Goal: Information Seeking & Learning: Check status

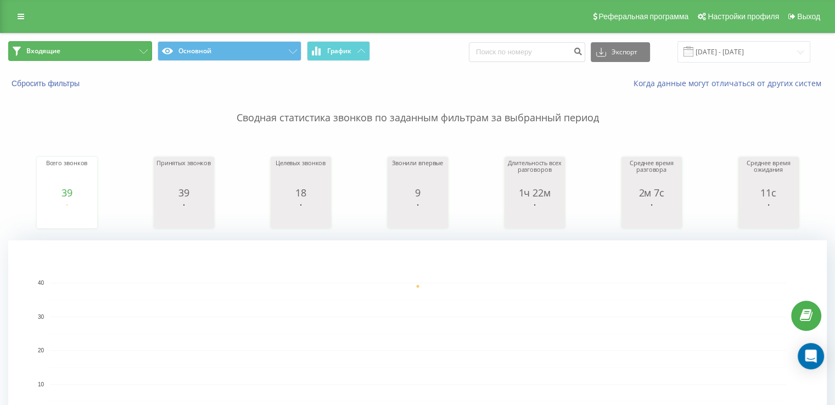
click at [101, 51] on button "Входящие" at bounding box center [80, 51] width 144 height 20
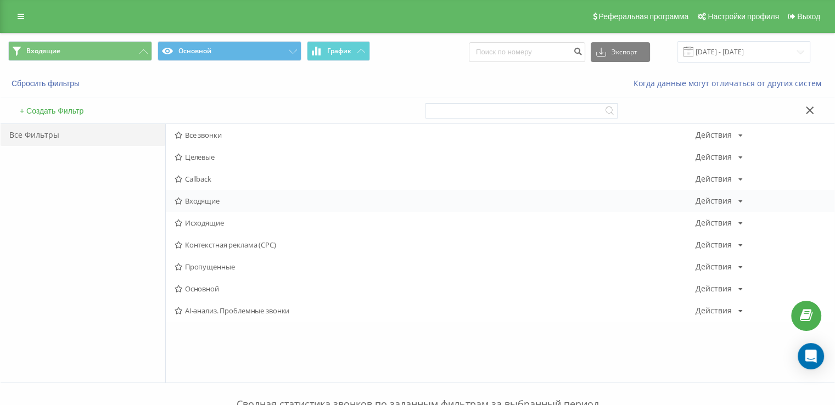
click at [217, 197] on span "Входящие" at bounding box center [434, 201] width 521 height 8
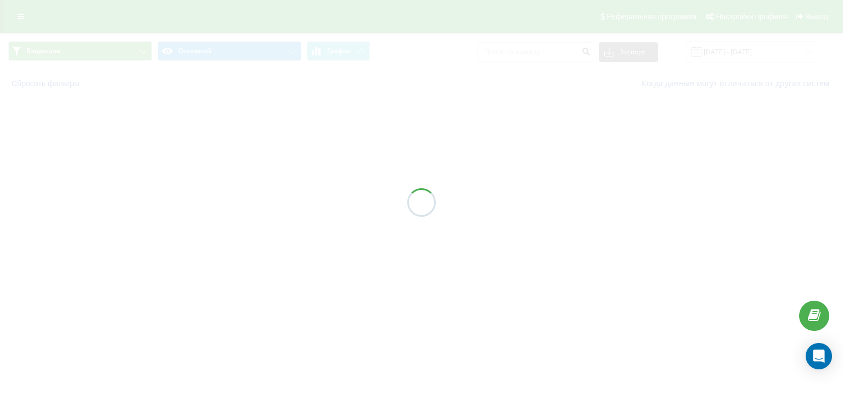
click at [217, 196] on div at bounding box center [421, 202] width 843 height 405
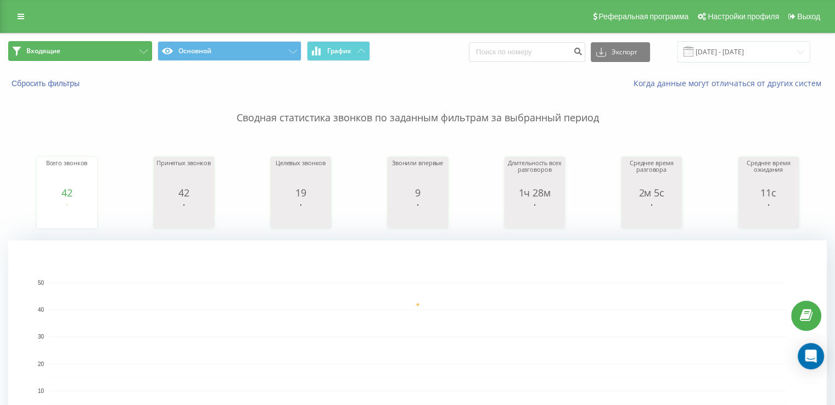
click at [80, 54] on button "Входящие" at bounding box center [80, 51] width 144 height 20
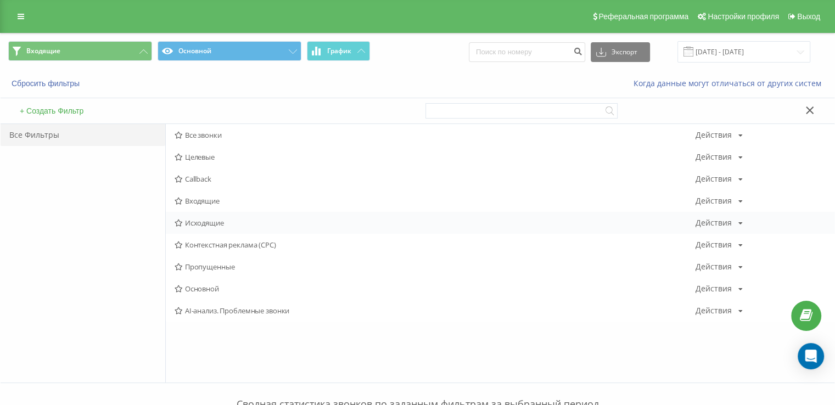
click at [238, 218] on div "Исходящие Действия Редактировать Копировать Удалить По умолчанию Поделиться" at bounding box center [500, 223] width 668 height 22
click at [236, 217] on div "Исходящие Действия Редактировать Копировать Удалить По умолчанию Поделиться" at bounding box center [500, 223] width 668 height 22
click at [234, 219] on span "Исходящие" at bounding box center [434, 223] width 521 height 8
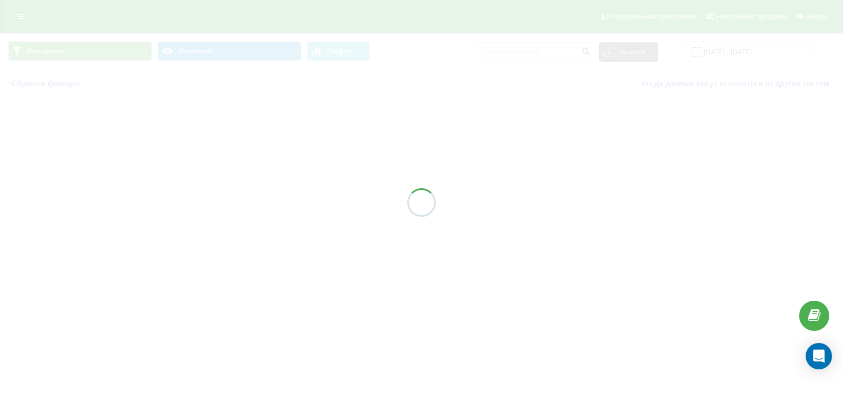
click at [234, 221] on div at bounding box center [421, 202] width 843 height 405
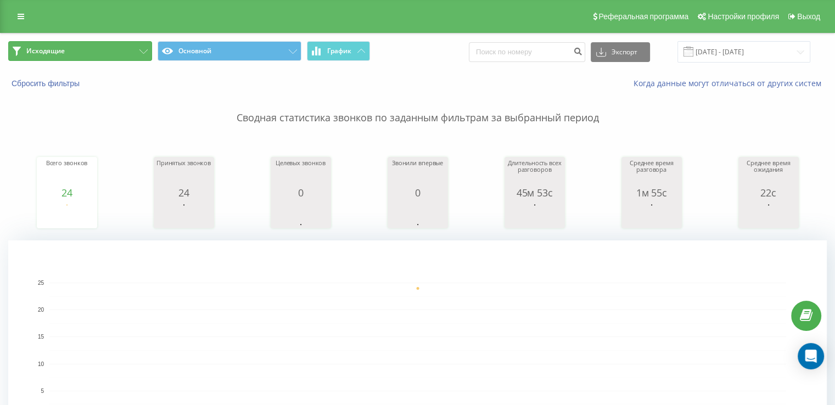
click at [96, 42] on button "Исходящие" at bounding box center [80, 51] width 144 height 20
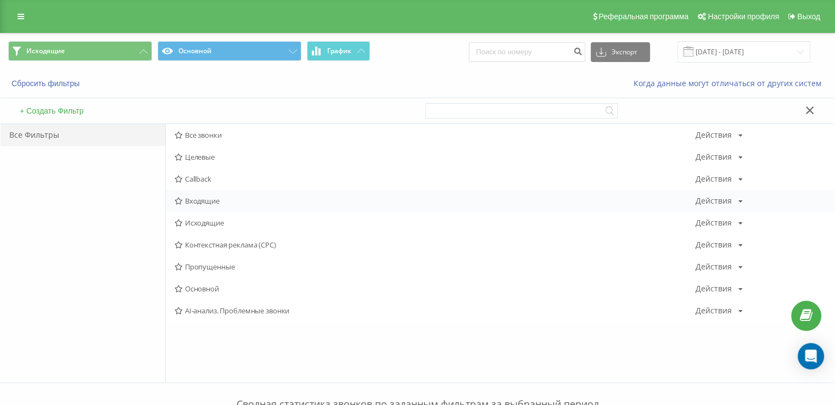
click at [213, 198] on span "Входящие" at bounding box center [434, 201] width 521 height 8
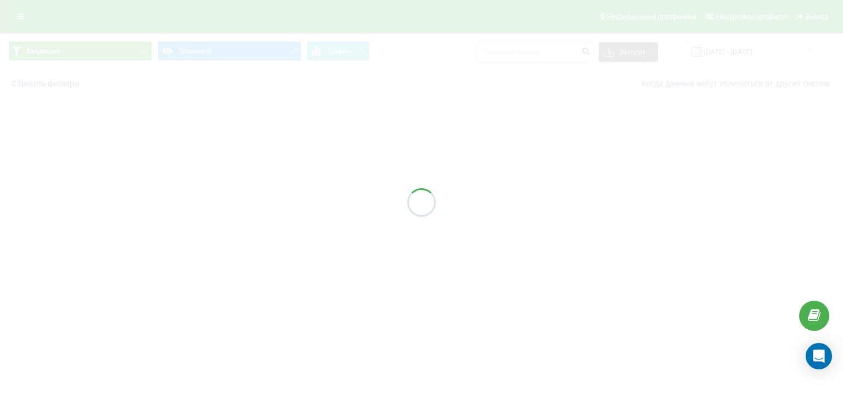
click at [213, 198] on div at bounding box center [421, 202] width 843 height 405
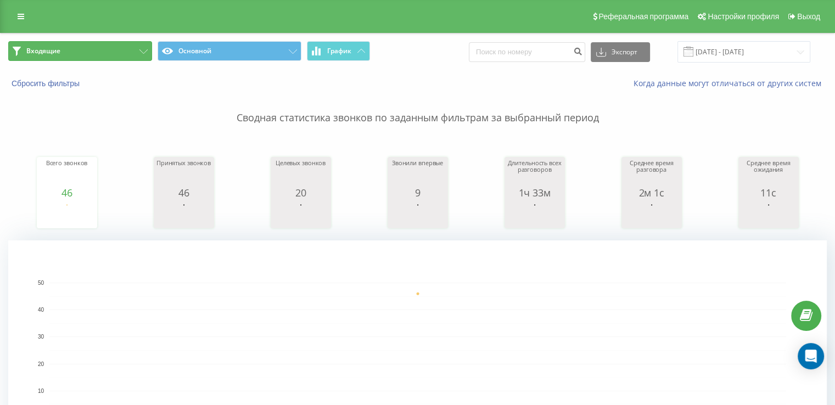
click at [120, 50] on button "Входящие" at bounding box center [80, 51] width 144 height 20
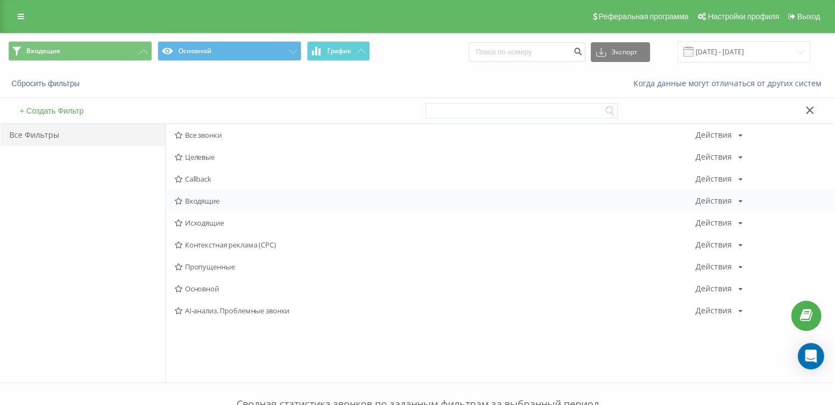
click at [227, 195] on div "Входящие Действия Редактировать Копировать Удалить По умолчанию Поделиться" at bounding box center [500, 201] width 668 height 22
click at [228, 198] on span "Входящие" at bounding box center [434, 201] width 521 height 8
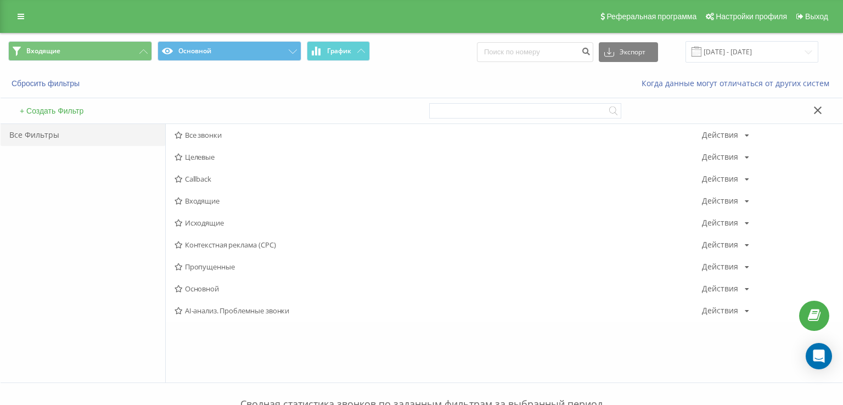
click at [0, 0] on div at bounding box center [0, 0] width 0 height 0
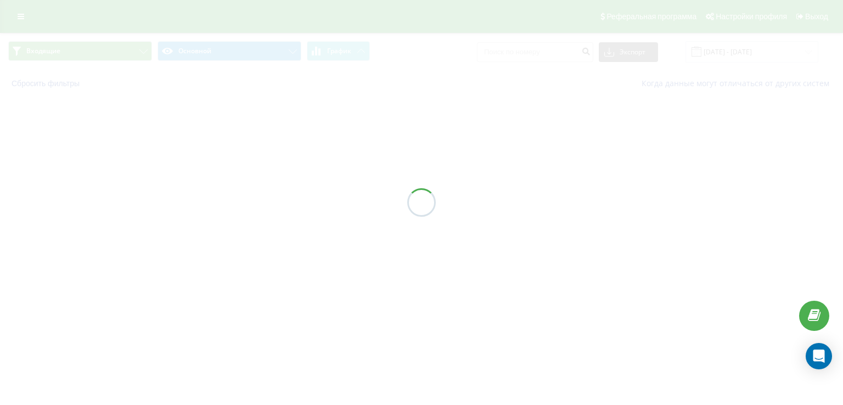
drag, startPoint x: 226, startPoint y: 205, endPoint x: 134, endPoint y: 111, distance: 130.8
click at [226, 205] on div at bounding box center [421, 202] width 843 height 405
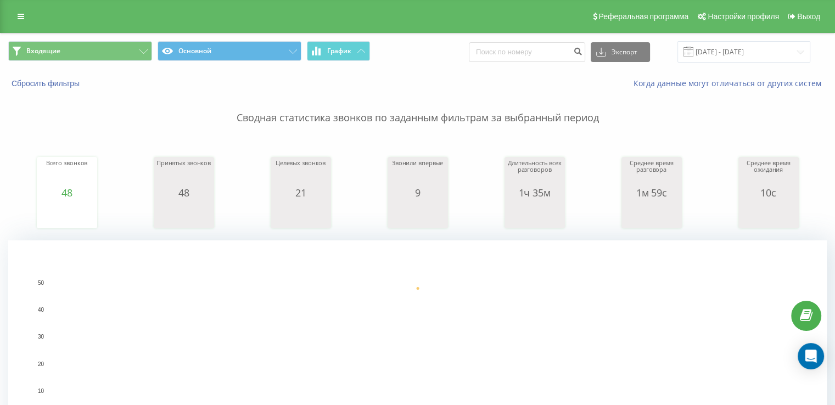
click at [103, 36] on div "Входящие Основной График Экспорт .csv .xls .xlsx [DATE] - [DATE]" at bounding box center [417, 51] width 833 height 37
click at [104, 57] on button "Входящие" at bounding box center [80, 51] width 144 height 20
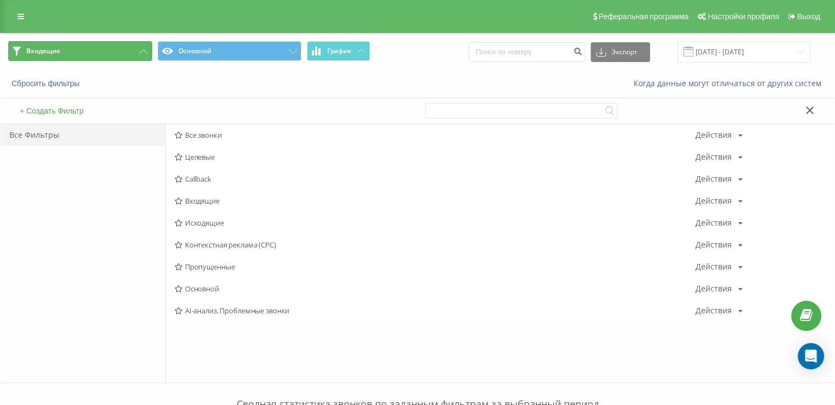
click at [128, 54] on button "Входящие" at bounding box center [80, 51] width 144 height 20
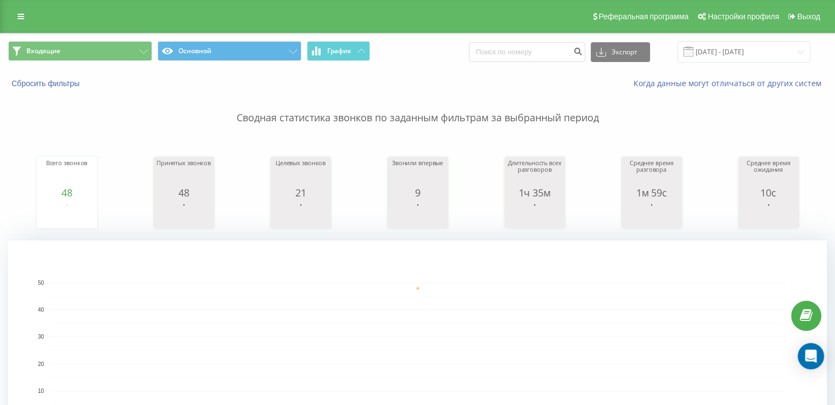
click at [102, 23] on div "Реферальная программа Настройки профиля Выход" at bounding box center [417, 16] width 835 height 33
click at [103, 42] on button "Входящие" at bounding box center [80, 51] width 144 height 20
click at [105, 46] on button "Входящие" at bounding box center [80, 51] width 144 height 20
click at [143, 49] on icon at bounding box center [143, 51] width 8 height 4
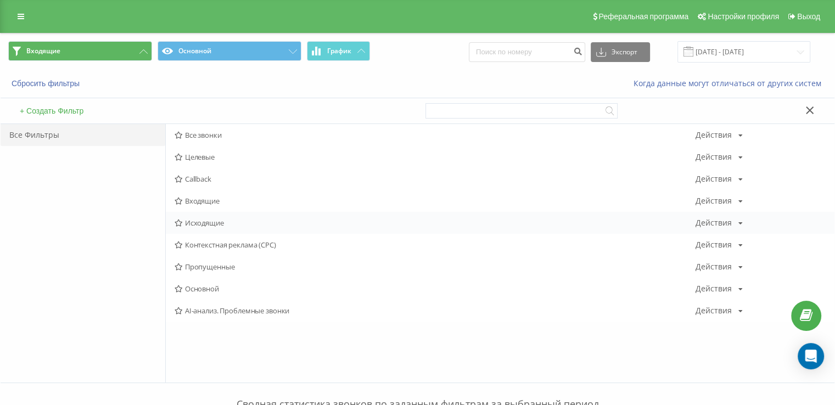
click at [213, 224] on span "Исходящие" at bounding box center [434, 223] width 521 height 8
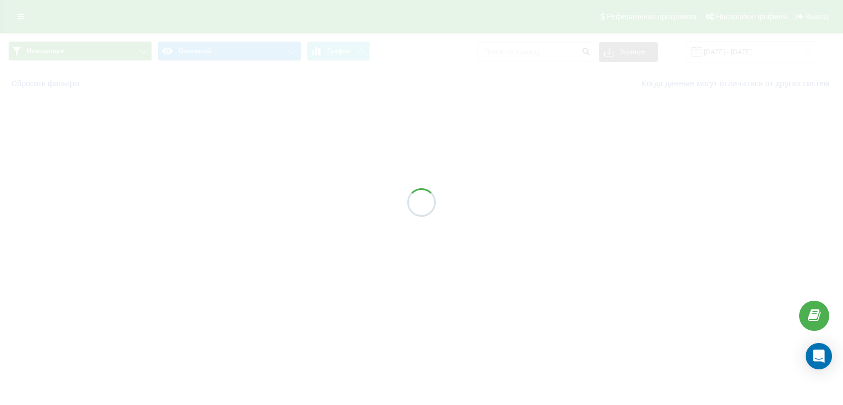
click at [213, 224] on div at bounding box center [421, 202] width 843 height 405
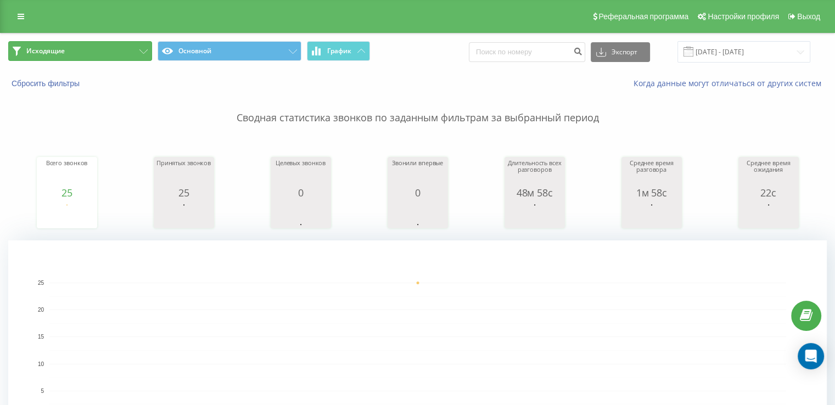
click at [120, 51] on button "Исходящие" at bounding box center [80, 51] width 144 height 20
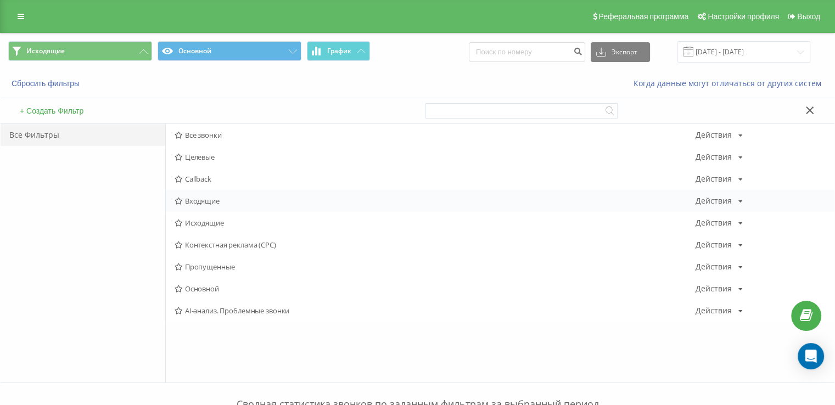
click at [213, 205] on div "Входящие Действия Редактировать Копировать Удалить По умолчанию Поделиться" at bounding box center [500, 201] width 668 height 22
click at [213, 204] on span "Входящие" at bounding box center [434, 201] width 521 height 8
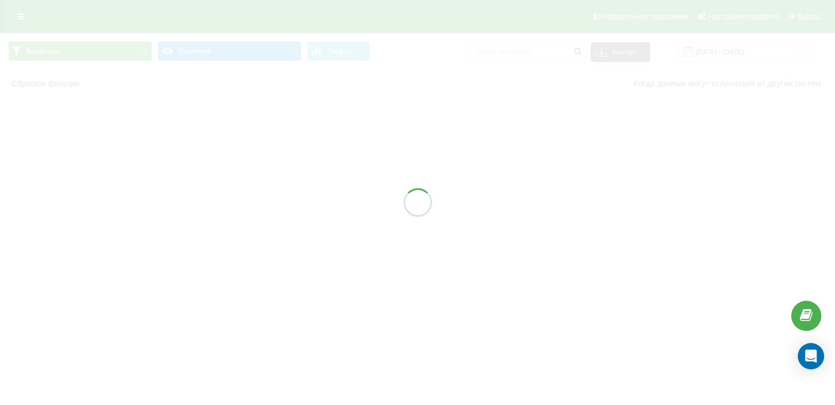
click at [213, 201] on div at bounding box center [417, 202] width 835 height 405
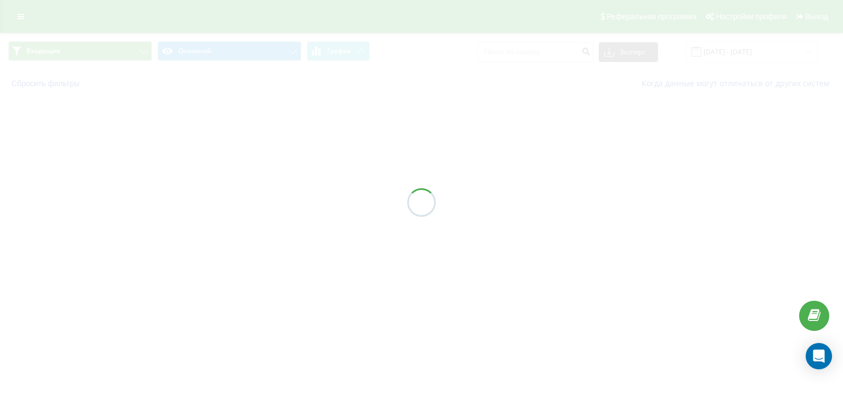
click at [215, 200] on div at bounding box center [421, 202] width 843 height 405
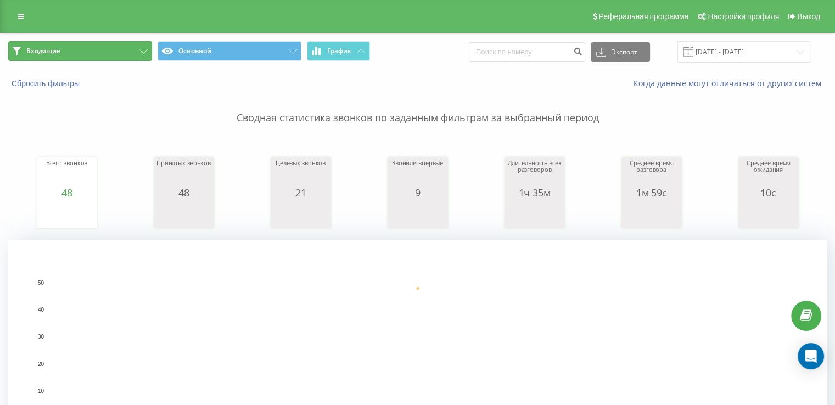
drag, startPoint x: 31, startPoint y: 60, endPoint x: 54, endPoint y: 46, distance: 27.3
click at [32, 60] on button "Входящие" at bounding box center [80, 51] width 144 height 20
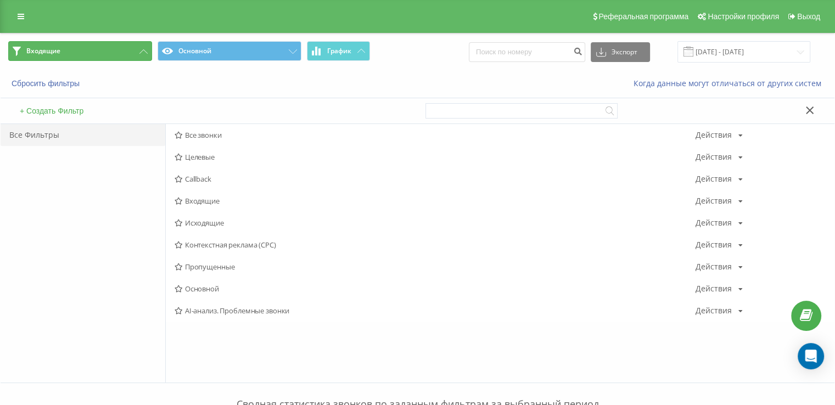
click at [57, 44] on button "Входящие" at bounding box center [80, 51] width 144 height 20
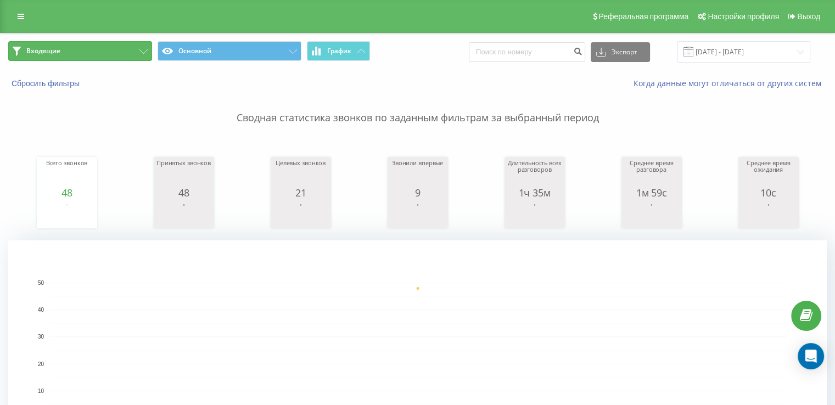
click at [102, 53] on button "Входящие" at bounding box center [80, 51] width 144 height 20
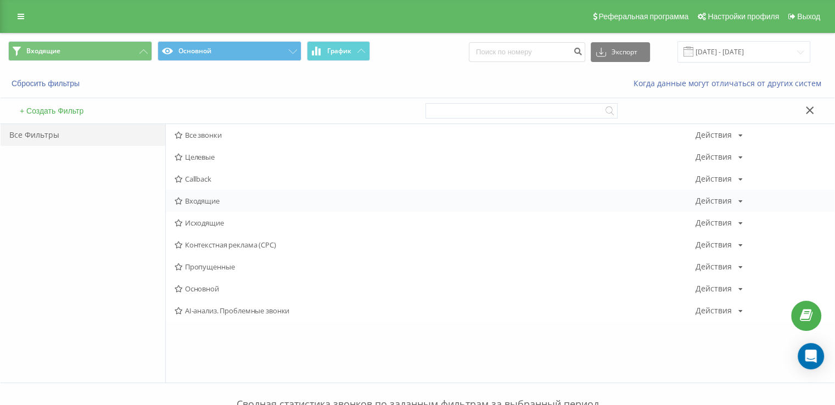
click at [211, 200] on span "Входящие" at bounding box center [434, 201] width 521 height 8
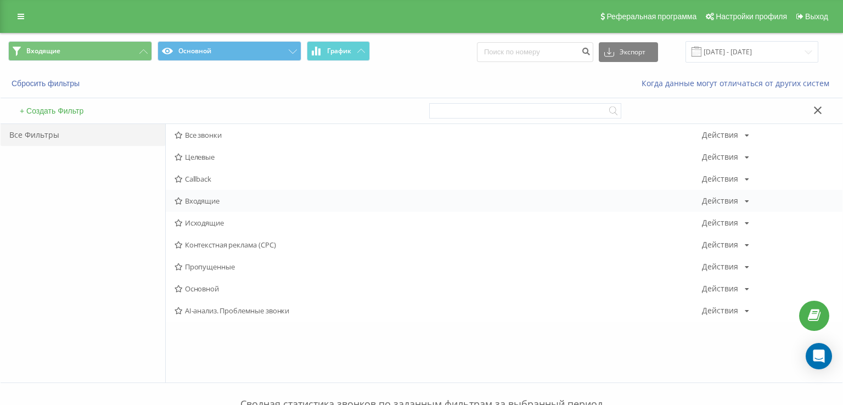
click at [0, 0] on div at bounding box center [0, 0] width 0 height 0
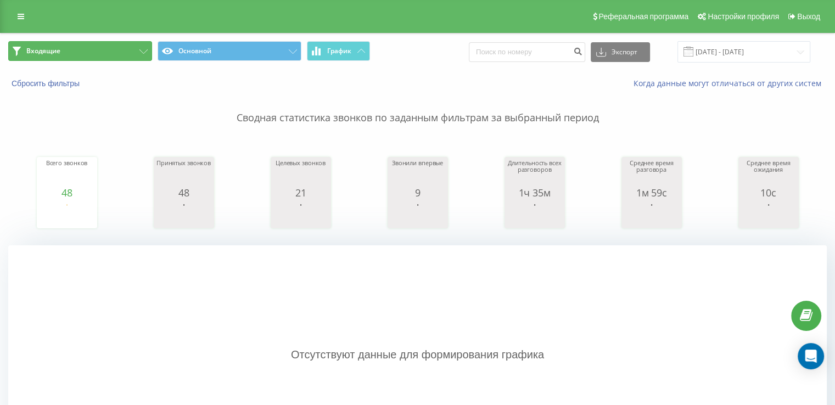
click at [89, 55] on button "Входящие" at bounding box center [80, 51] width 144 height 20
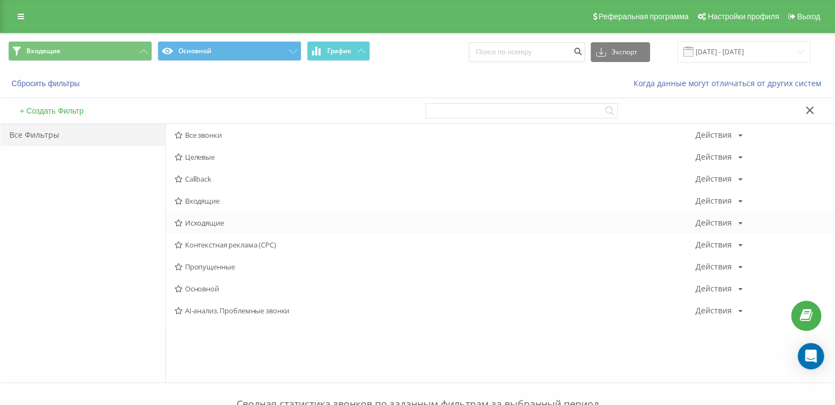
click at [222, 222] on span "Исходящие" at bounding box center [434, 223] width 521 height 8
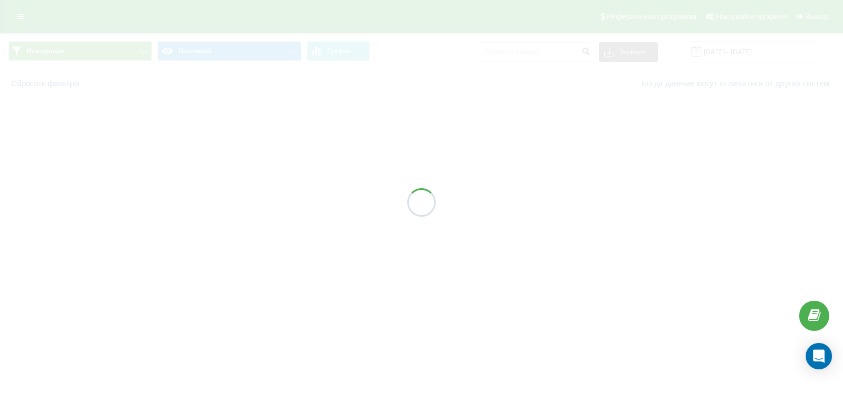
click at [222, 222] on div at bounding box center [421, 202] width 843 height 405
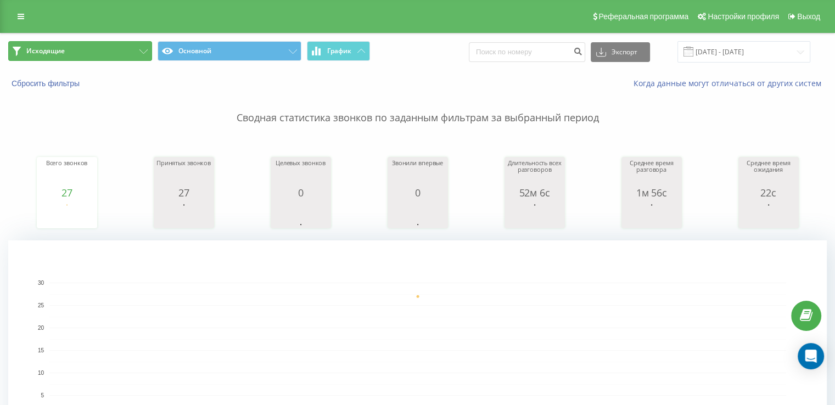
click at [104, 52] on button "Исходящие" at bounding box center [80, 51] width 144 height 20
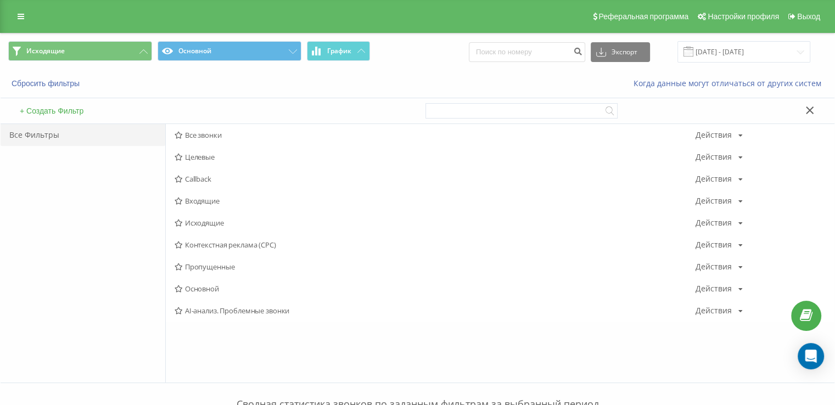
click at [224, 201] on span "Входящие" at bounding box center [434, 201] width 521 height 8
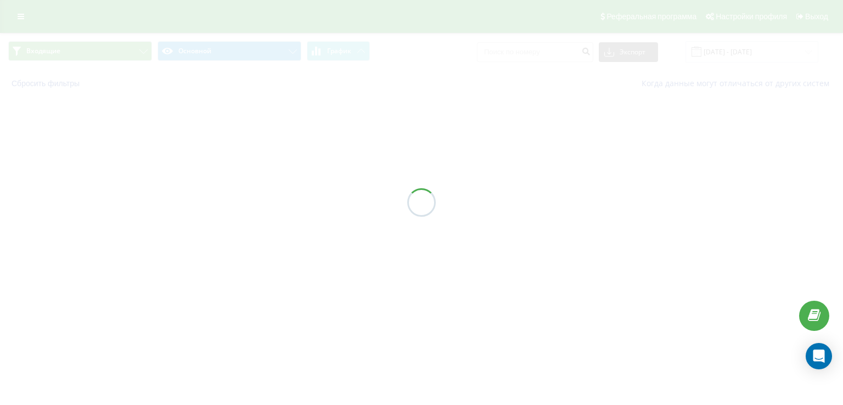
drag, startPoint x: 223, startPoint y: 201, endPoint x: 225, endPoint y: 196, distance: 5.7
click at [223, 201] on div at bounding box center [421, 202] width 843 height 405
click at [225, 196] on div at bounding box center [421, 202] width 843 height 405
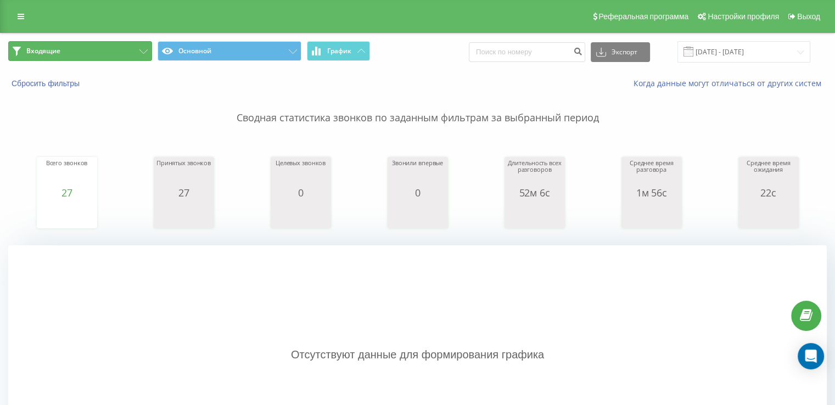
click at [78, 43] on button "Входящие" at bounding box center [80, 51] width 144 height 20
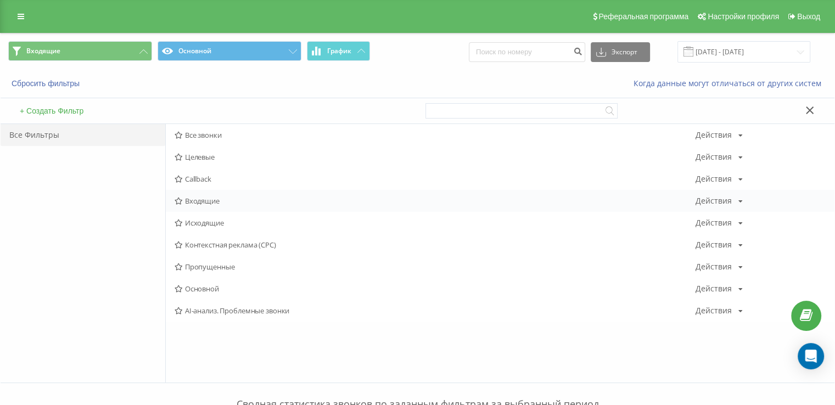
click at [228, 196] on div "Входящие Действия Редактировать Копировать Удалить По умолчанию Поделиться" at bounding box center [500, 201] width 668 height 22
click at [230, 201] on span "Входящие" at bounding box center [434, 201] width 521 height 8
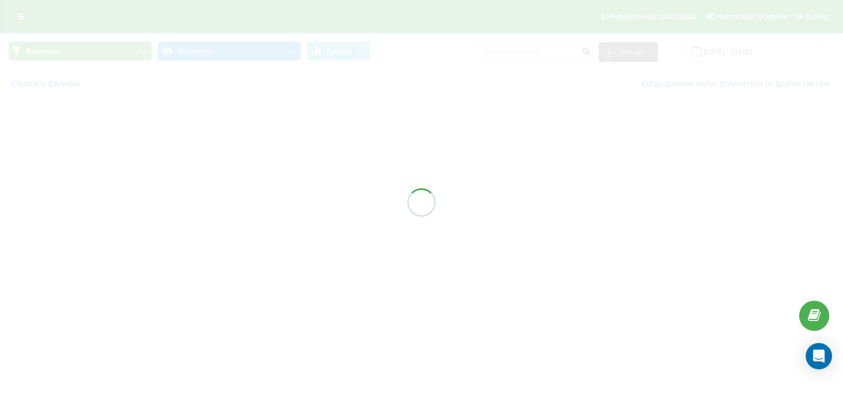
click at [230, 201] on div at bounding box center [421, 202] width 843 height 405
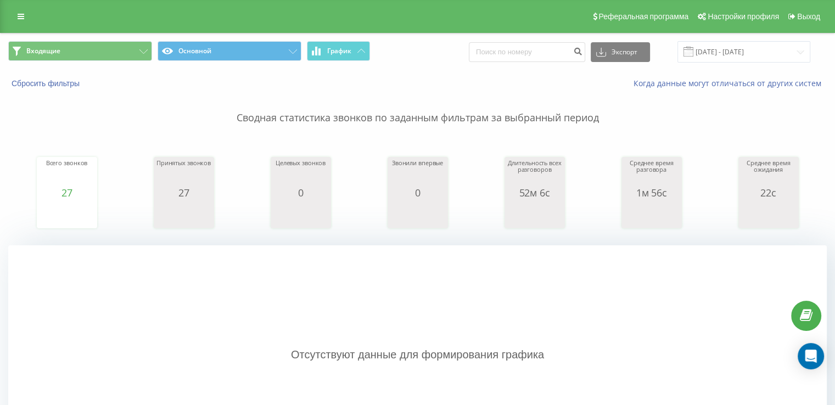
click at [2, 161] on div "Входящие Основной График Экспорт .csv .xls .xlsx 21.08.2025 - 21.08.2025 Сброси…" at bounding box center [417, 407] width 835 height 748
click at [10, 18] on div "Реферальная программа Настройки профиля Выход" at bounding box center [417, 16] width 835 height 33
click at [19, 17] on icon at bounding box center [21, 17] width 7 height 8
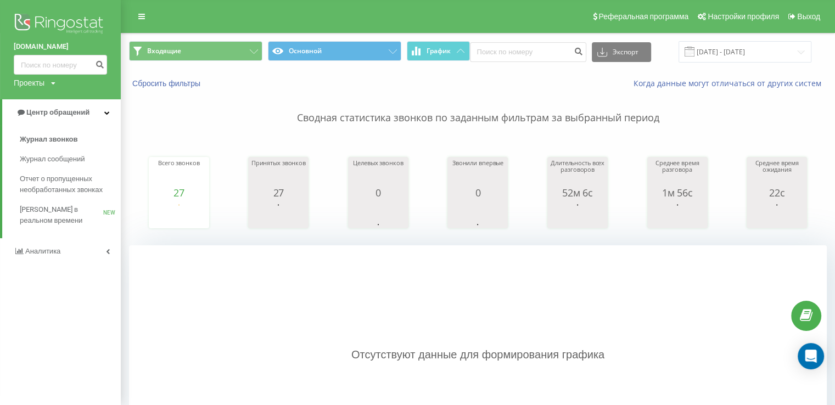
click at [37, 27] on img at bounding box center [60, 24] width 93 height 27
click at [24, 20] on img at bounding box center [60, 24] width 93 height 27
click at [60, 115] on span "Центр обращений" at bounding box center [57, 112] width 63 height 8
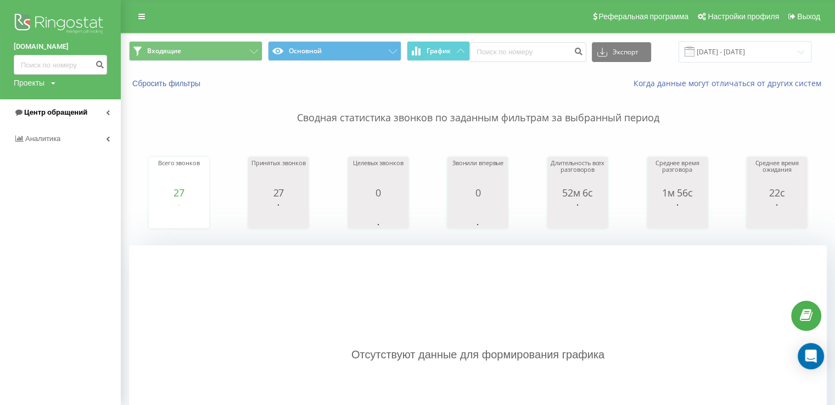
click at [74, 107] on span "Центр обращений" at bounding box center [51, 112] width 74 height 11
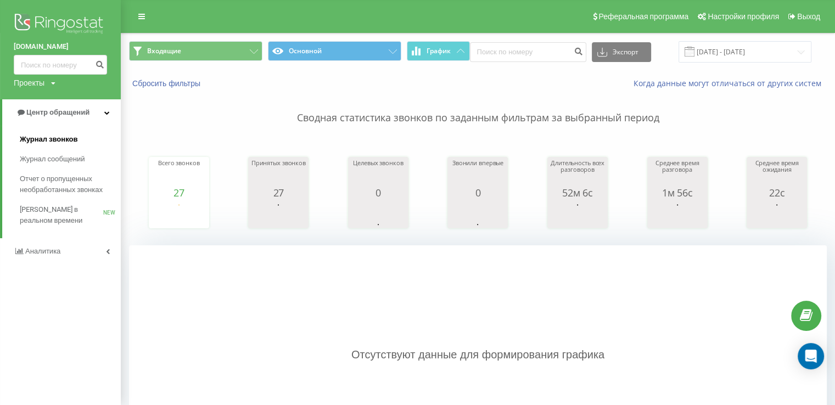
click at [53, 138] on span "Журнал звонков" at bounding box center [49, 139] width 58 height 11
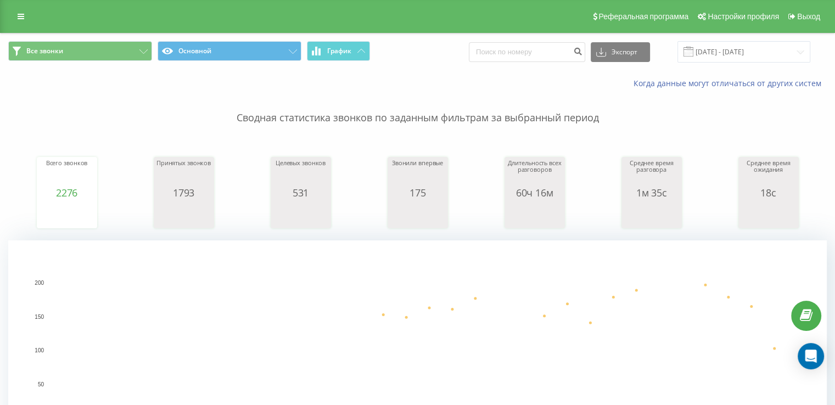
drag, startPoint x: 29, startPoint y: 189, endPoint x: 21, endPoint y: 178, distance: 12.9
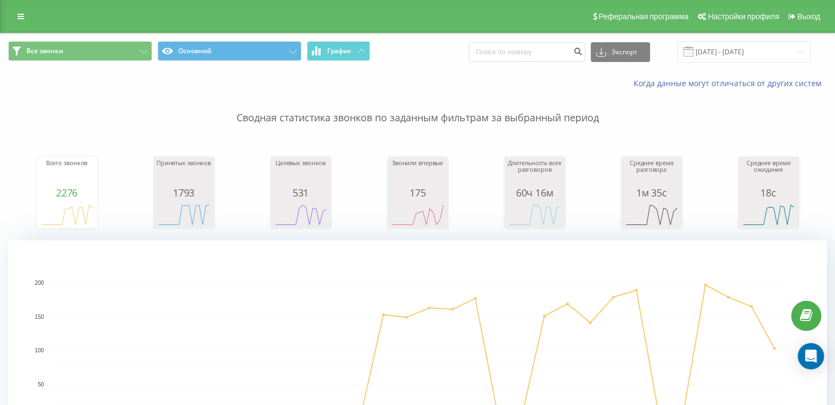
click at [24, 185] on div "Всего звонков 2276 date totalCalls [DATE] 0 [DATE] 0 [DATE] 0 [DATE] 0 [DATE] 0…" at bounding box center [417, 182] width 818 height 94
click at [724, 53] on input "[DATE] - [DATE]" at bounding box center [743, 51] width 133 height 21
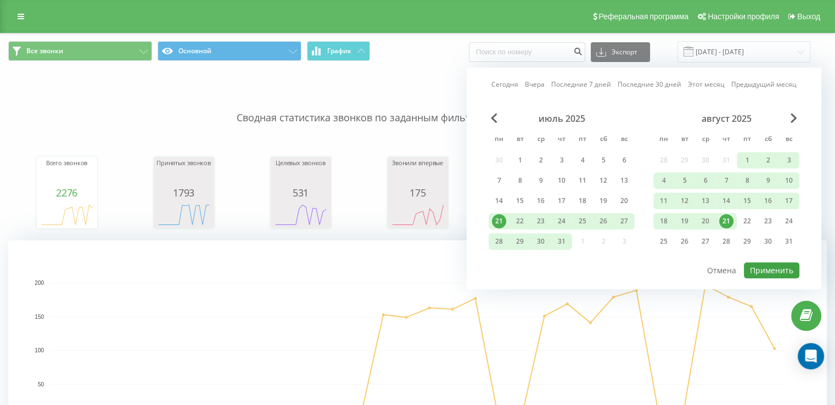
drag, startPoint x: 729, startPoint y: 221, endPoint x: 765, endPoint y: 260, distance: 52.4
click at [729, 221] on div "21" at bounding box center [726, 221] width 14 height 14
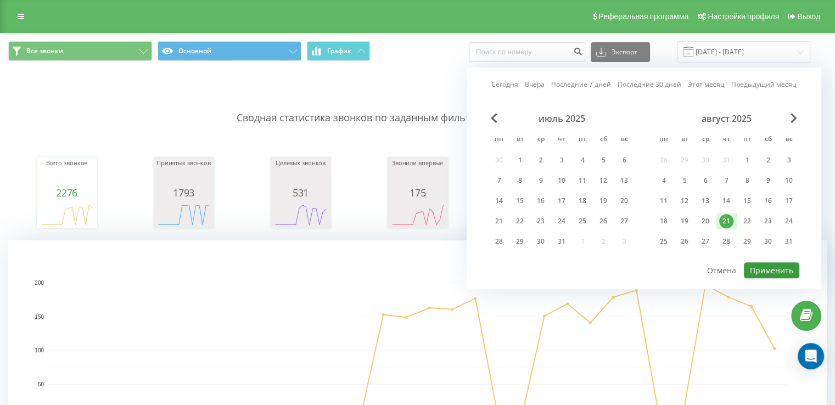
click at [767, 262] on button "Применить" at bounding box center [770, 270] width 55 height 16
type input "[DATE] - [DATE]"
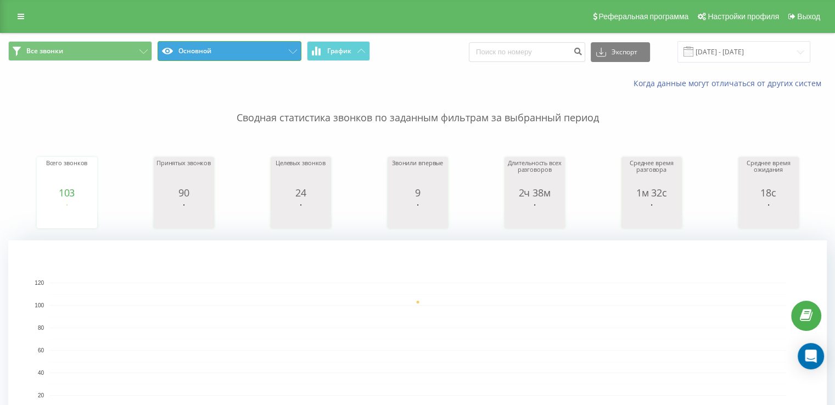
click at [164, 43] on button "Основной" at bounding box center [229, 51] width 144 height 20
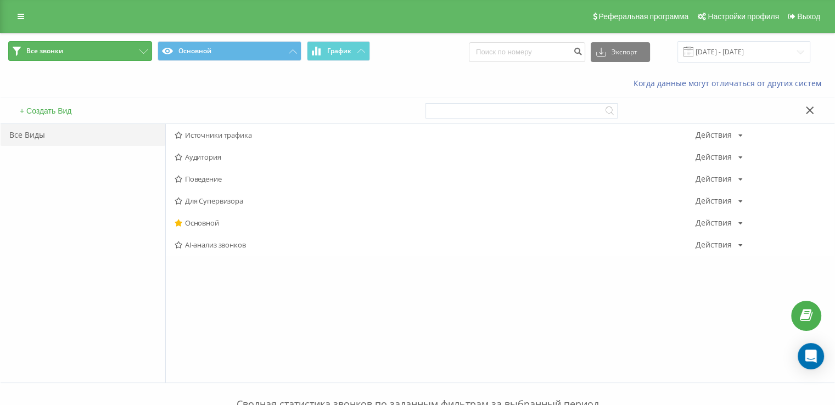
click at [112, 43] on button "Все звонки" at bounding box center [80, 51] width 144 height 20
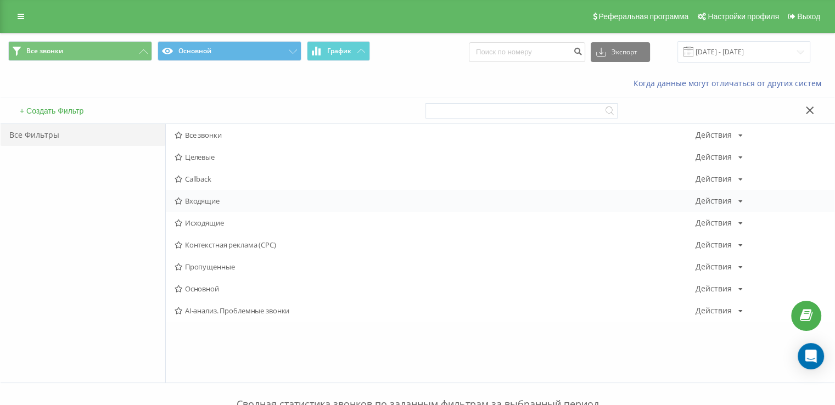
click at [221, 198] on span "Входящие" at bounding box center [434, 201] width 521 height 8
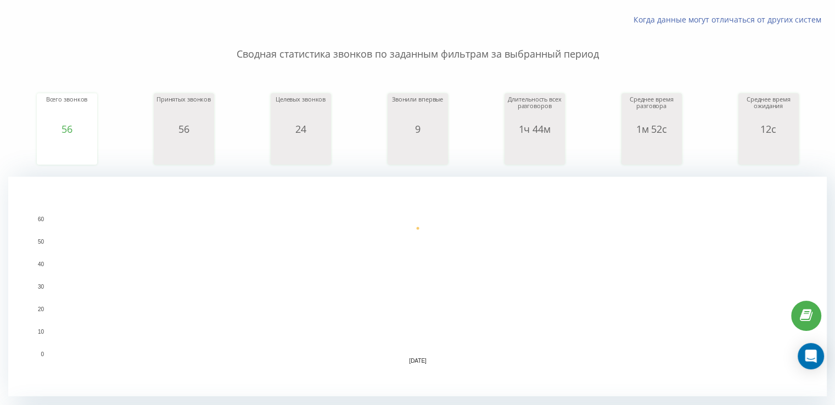
scroll to position [274, 0]
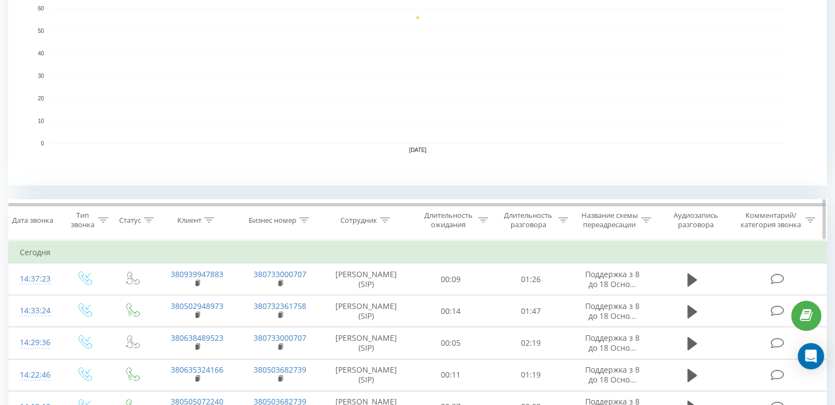
click at [556, 220] on div "Длительность разговора" at bounding box center [533, 220] width 67 height 19
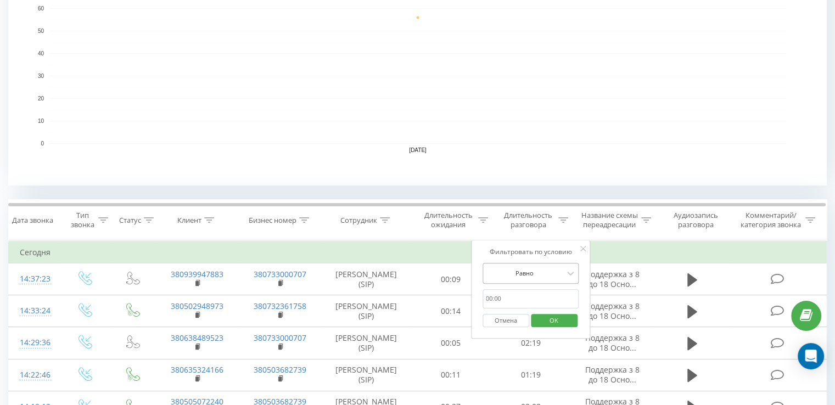
click at [523, 273] on div at bounding box center [525, 273] width 78 height 10
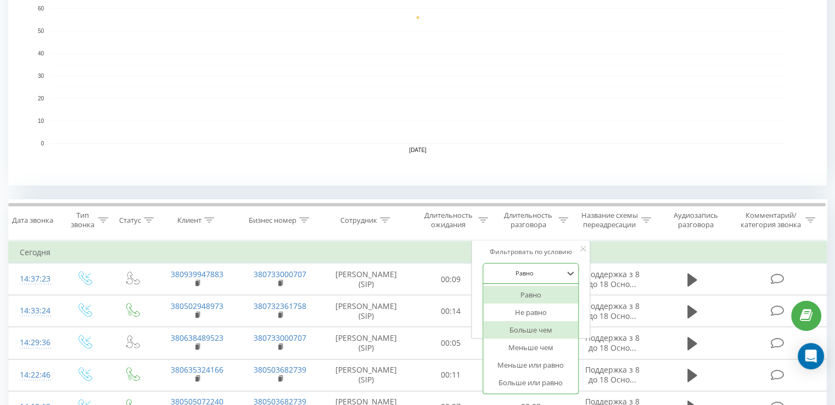
click at [538, 324] on div "Больше чем" at bounding box center [530, 330] width 95 height 18
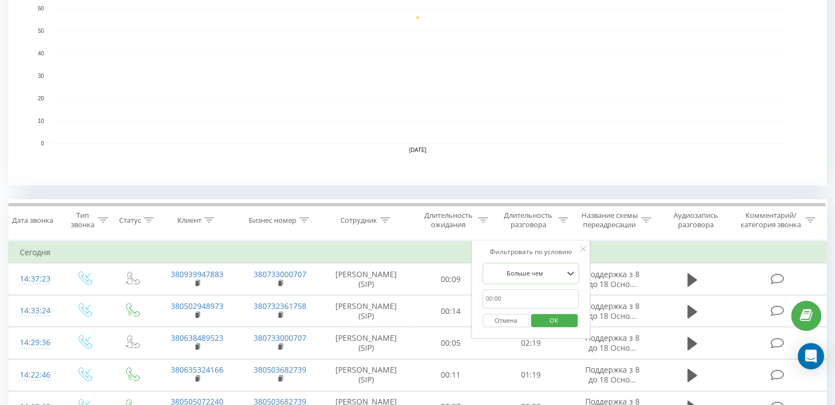
click at [525, 299] on input "text" at bounding box center [530, 298] width 97 height 19
type input "20"
click at [547, 317] on span "OK" at bounding box center [553, 320] width 31 height 17
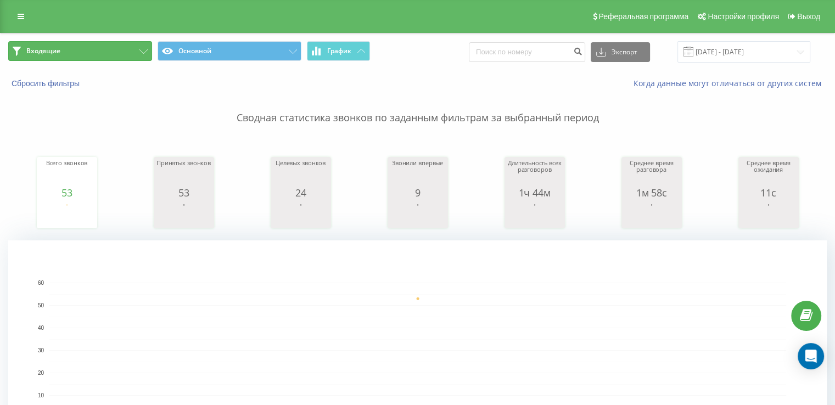
click at [94, 49] on button "Входящие" at bounding box center [80, 51] width 144 height 20
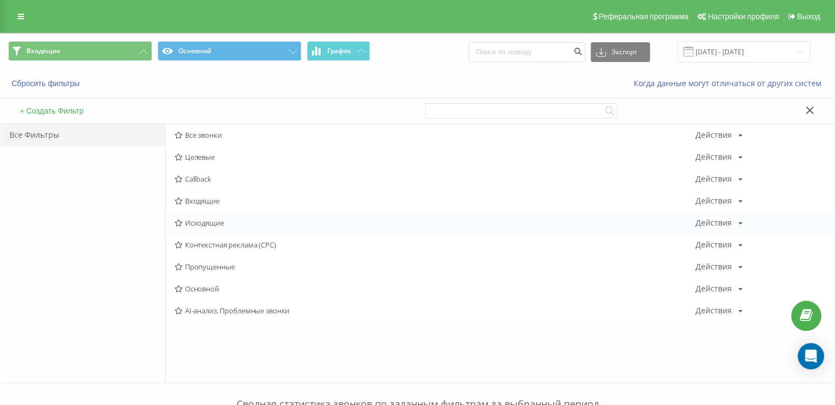
click at [222, 222] on span "Исходящие" at bounding box center [434, 223] width 521 height 8
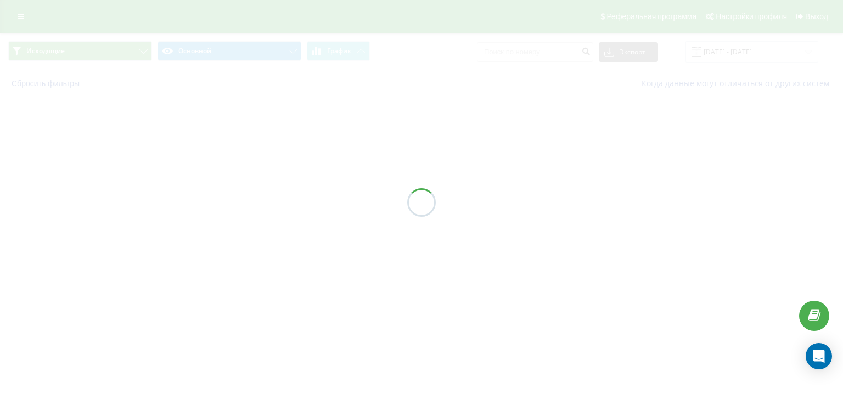
click at [222, 221] on div at bounding box center [421, 202] width 843 height 405
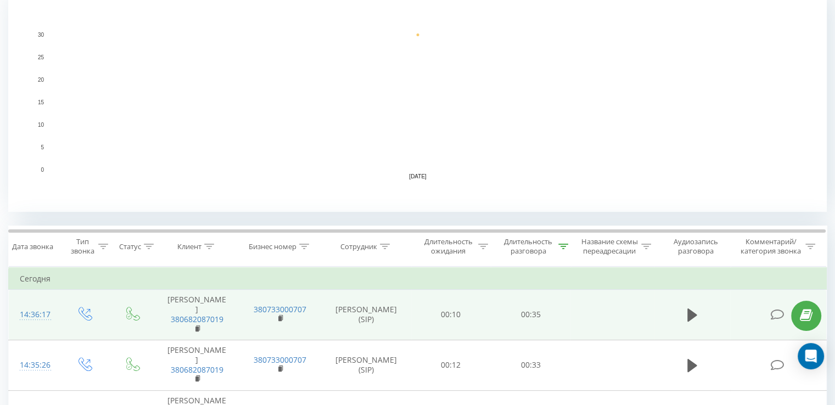
scroll to position [384, 0]
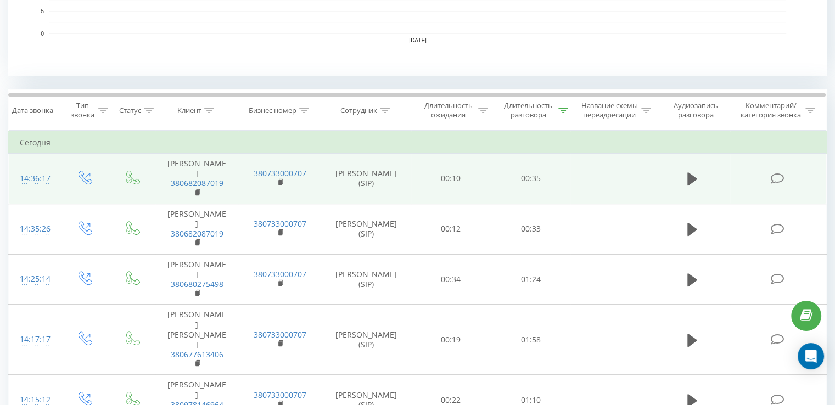
click at [231, 187] on td "[PERSON_NAME] 380682087019" at bounding box center [196, 179] width 83 height 50
click at [684, 182] on button at bounding box center [692, 179] width 16 height 16
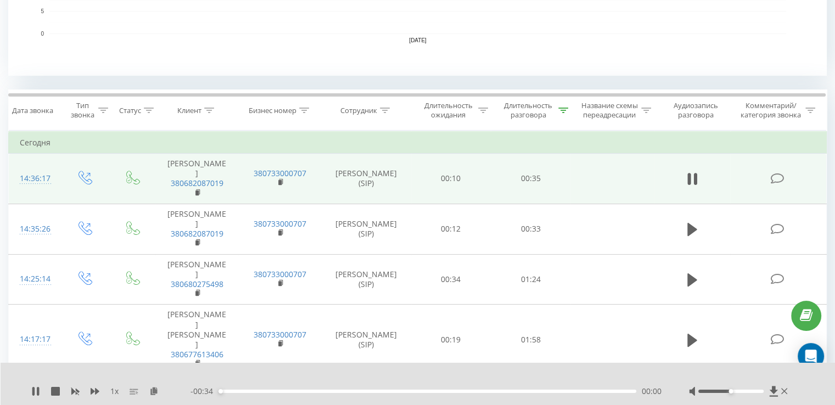
click at [136, 388] on rect at bounding box center [133, 388] width 9 height 1
click at [149, 388] on div "1 x" at bounding box center [110, 391] width 159 height 11
click at [151, 388] on icon at bounding box center [153, 391] width 9 height 8
drag, startPoint x: 33, startPoint y: 391, endPoint x: 61, endPoint y: 402, distance: 30.8
click at [33, 389] on icon at bounding box center [33, 391] width 2 height 9
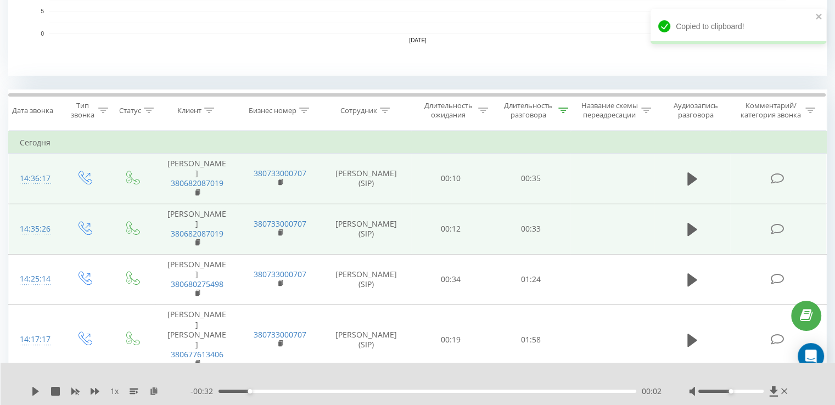
click at [260, 238] on td "380733000707" at bounding box center [279, 229] width 83 height 50
click at [687, 233] on icon at bounding box center [692, 229] width 10 height 13
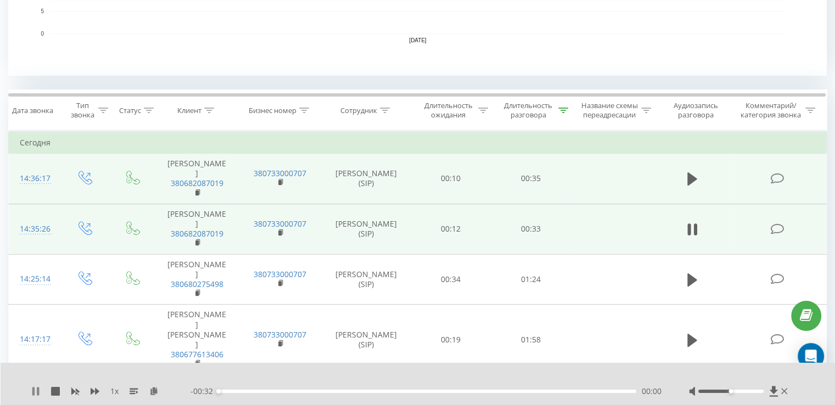
click at [35, 391] on icon at bounding box center [35, 391] width 9 height 9
click at [156, 393] on icon at bounding box center [153, 391] width 9 height 8
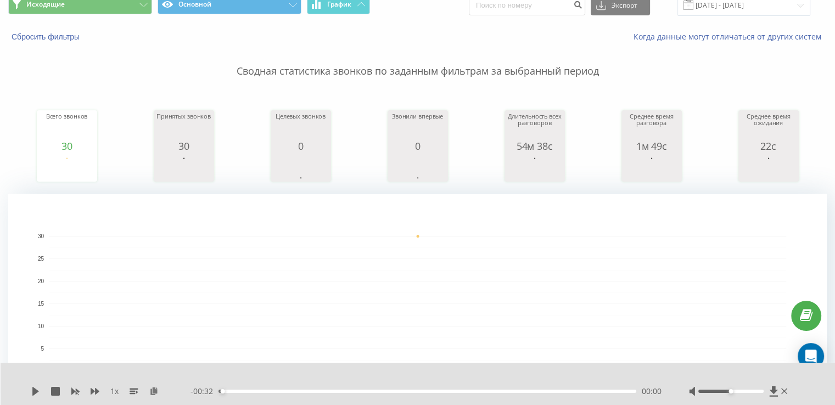
scroll to position [0, 0]
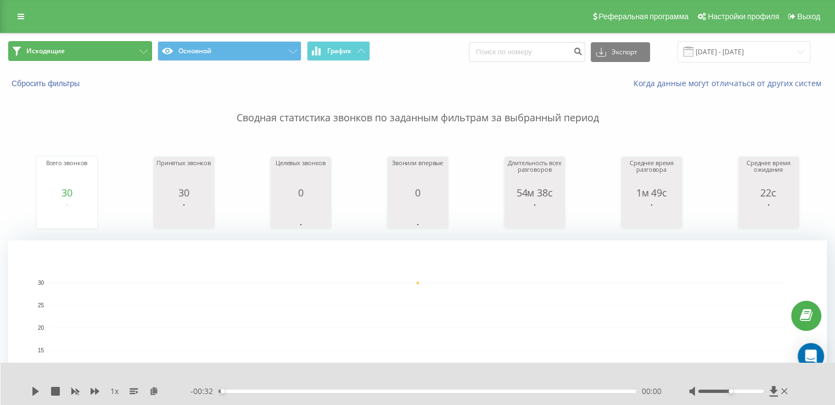
drag, startPoint x: 86, startPoint y: 55, endPoint x: 105, endPoint y: 74, distance: 26.8
click at [85, 55] on button "Исходящие" at bounding box center [80, 51] width 144 height 20
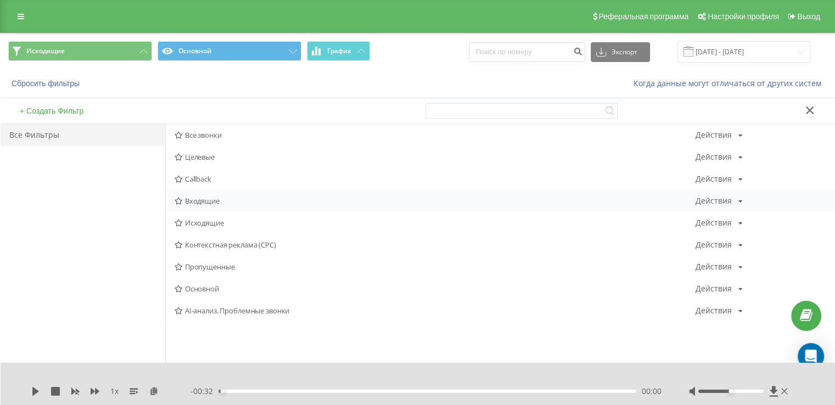
click at [212, 191] on div "Входящие Действия Редактировать Копировать Удалить По умолчанию Поделиться" at bounding box center [500, 201] width 668 height 22
click at [211, 196] on div "Входящие Действия Редактировать Копировать Удалить По умолчанию Поделиться" at bounding box center [500, 201] width 668 height 22
click at [211, 198] on span "Входящие" at bounding box center [434, 201] width 521 height 8
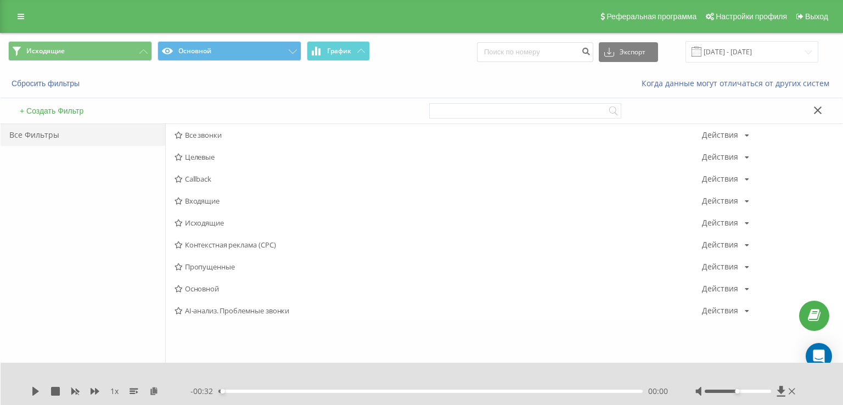
click at [0, 0] on div at bounding box center [0, 0] width 0 height 0
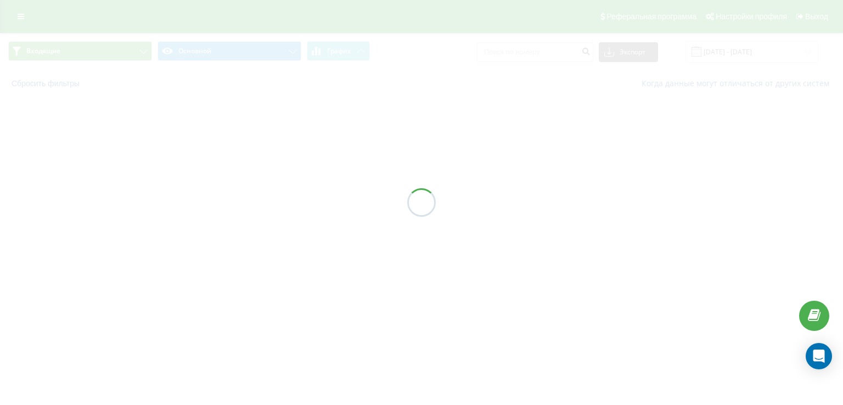
click at [212, 200] on div at bounding box center [421, 202] width 843 height 405
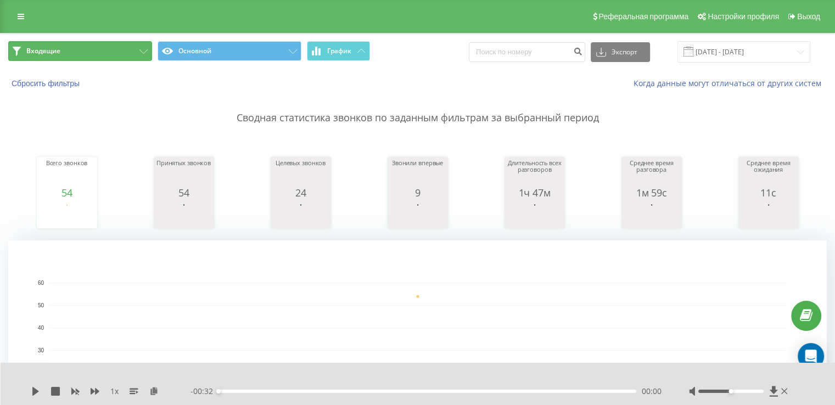
click at [105, 58] on button "Входящие" at bounding box center [80, 51] width 144 height 20
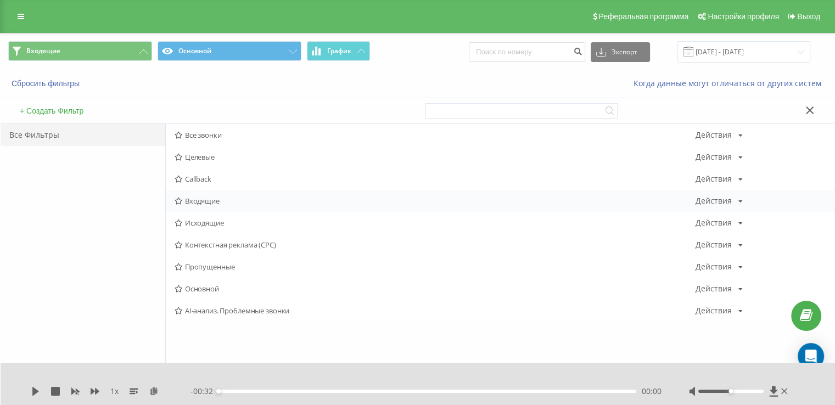
click at [222, 194] on div "Входящие Действия Редактировать Копировать Удалить По умолчанию Поделиться" at bounding box center [500, 201] width 668 height 22
click at [222, 195] on div "Входящие Действия Редактировать Копировать Удалить По умолчанию Поделиться" at bounding box center [500, 201] width 668 height 22
click at [222, 199] on span "Входящие" at bounding box center [434, 201] width 521 height 8
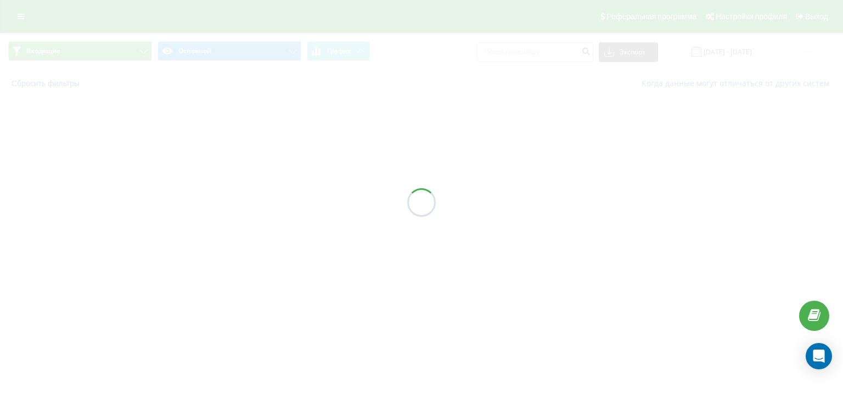
click at [222, 200] on div at bounding box center [421, 202] width 843 height 405
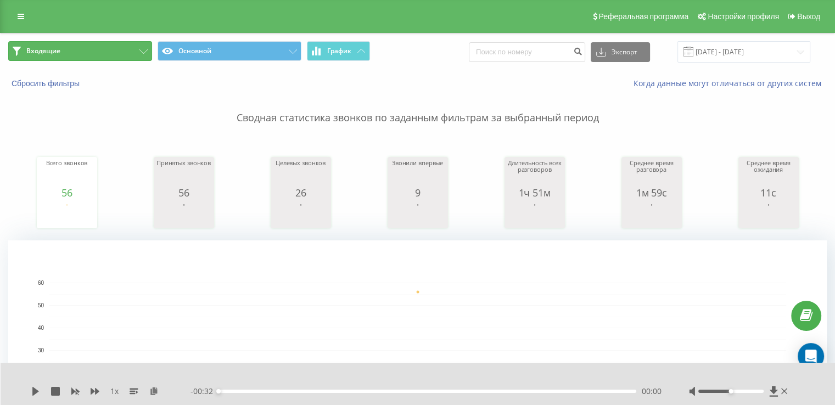
click at [88, 44] on button "Входящие" at bounding box center [80, 51] width 144 height 20
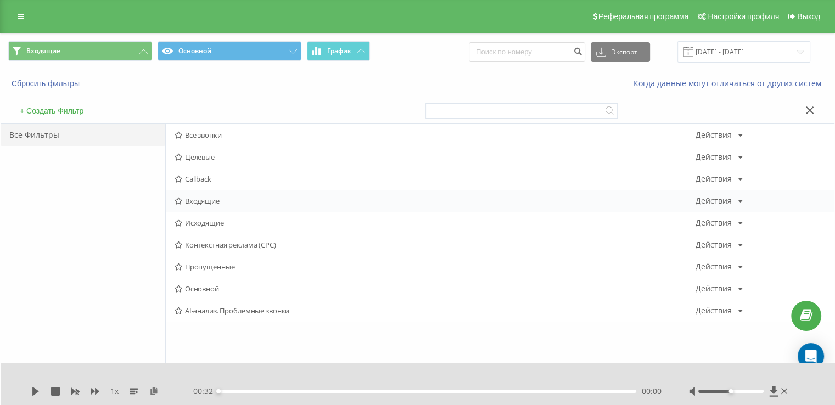
click at [241, 197] on span "Входящие" at bounding box center [434, 201] width 521 height 8
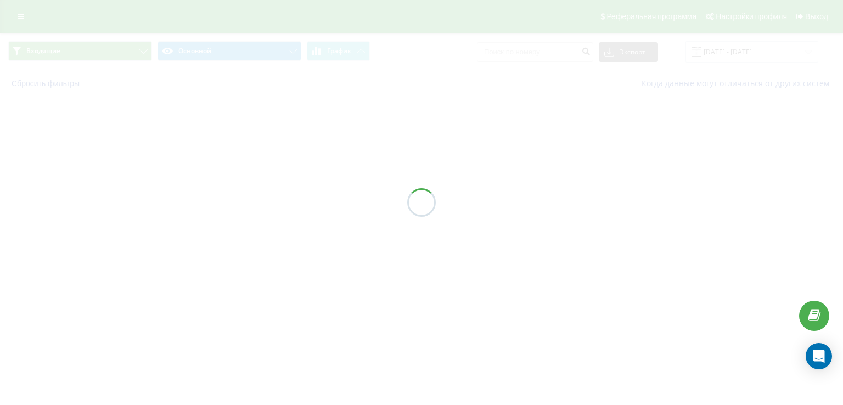
click at [239, 203] on div at bounding box center [421, 202] width 843 height 405
click at [238, 204] on div at bounding box center [421, 202] width 843 height 405
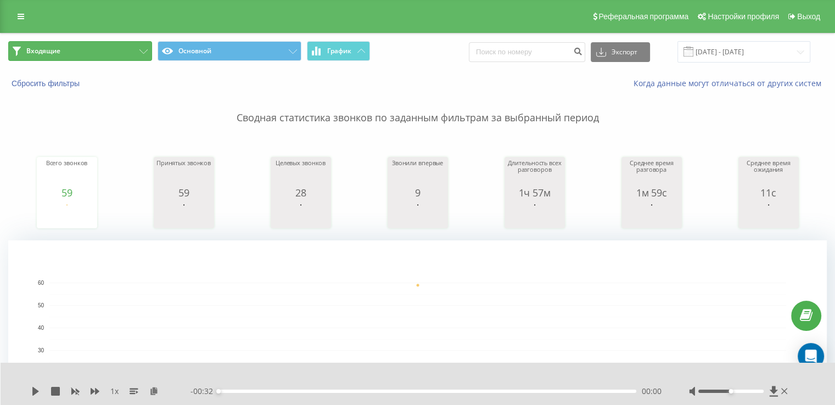
click at [103, 55] on button "Входящие" at bounding box center [80, 51] width 144 height 20
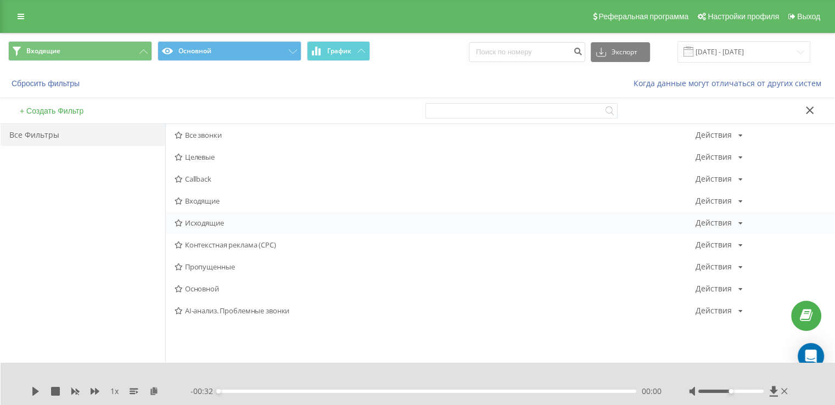
click at [224, 221] on span "Исходящие" at bounding box center [434, 223] width 521 height 8
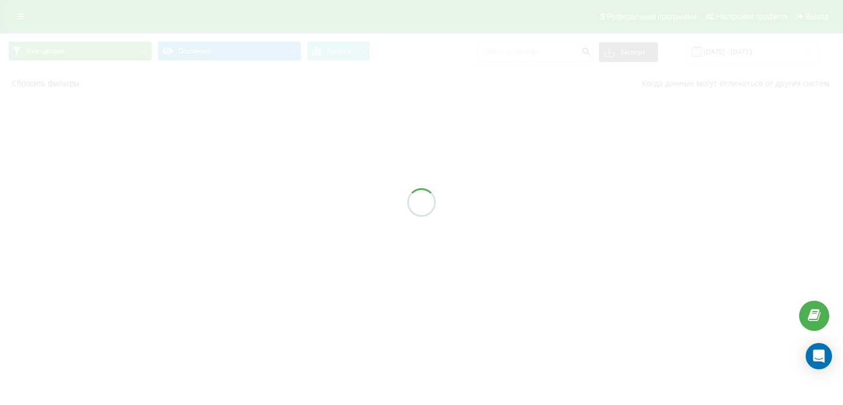
click at [224, 221] on div at bounding box center [421, 202] width 843 height 405
click at [224, 222] on div at bounding box center [421, 202] width 843 height 405
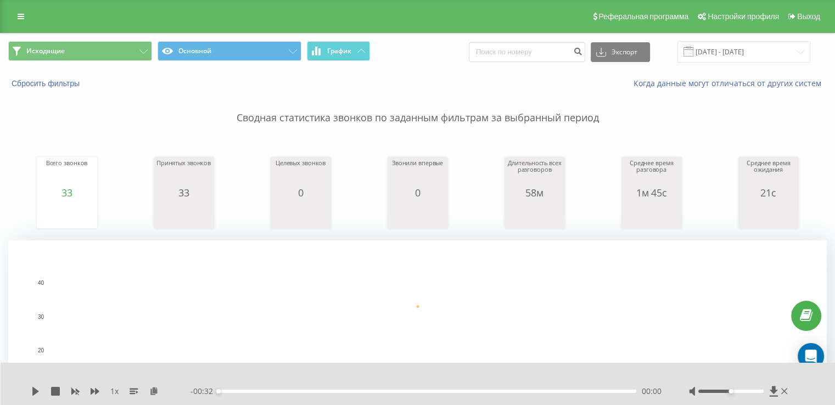
click at [94, 48] on button "Исходящие" at bounding box center [80, 51] width 144 height 20
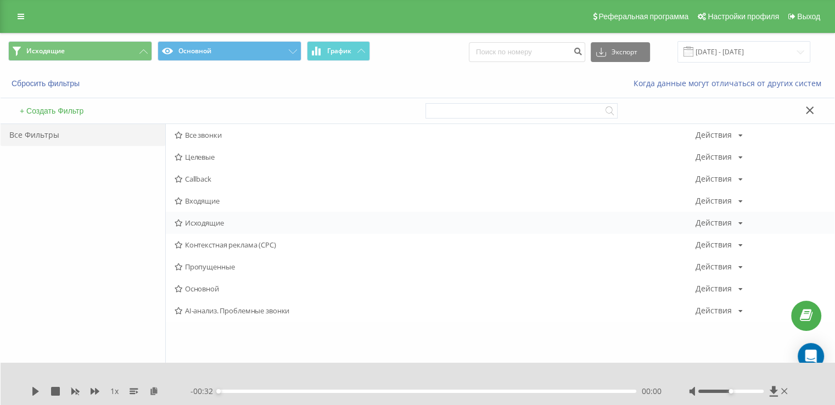
click at [202, 216] on div "Исходящие Действия Редактировать Копировать Удалить По умолчанию Поделиться" at bounding box center [500, 223] width 668 height 22
click at [205, 228] on div "Исходящие Действия Редактировать Копировать Удалить По умолчанию Поделиться" at bounding box center [500, 223] width 668 height 22
drag, startPoint x: 205, startPoint y: 228, endPoint x: 211, endPoint y: 226, distance: 6.6
click at [206, 228] on div "Исходящие Действия Редактировать Копировать Удалить По умолчанию Поделиться" at bounding box center [500, 223] width 668 height 22
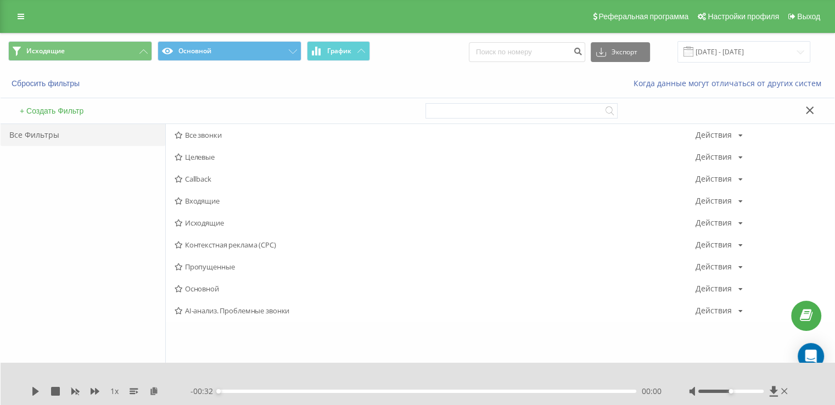
drag, startPoint x: 211, startPoint y: 226, endPoint x: 228, endPoint y: 218, distance: 18.7
click at [222, 220] on span "Исходящие" at bounding box center [434, 223] width 521 height 8
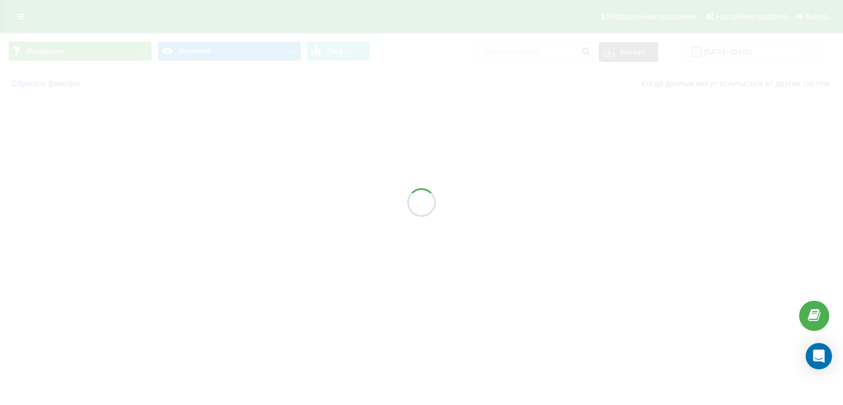
click at [228, 218] on div at bounding box center [421, 202] width 843 height 405
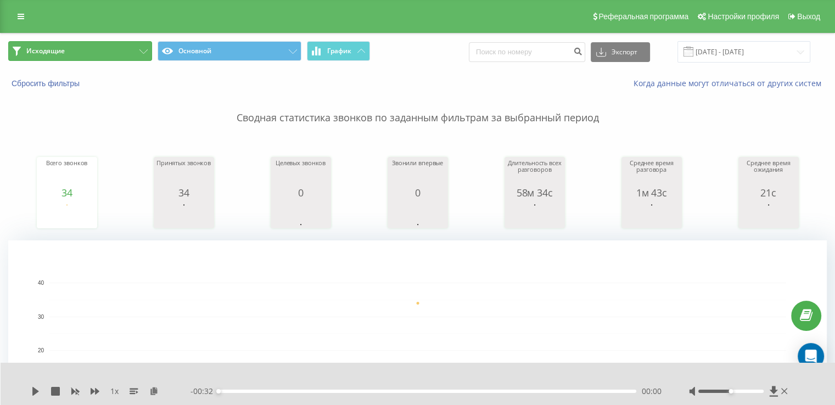
click at [88, 49] on button "Исходящие" at bounding box center [80, 51] width 144 height 20
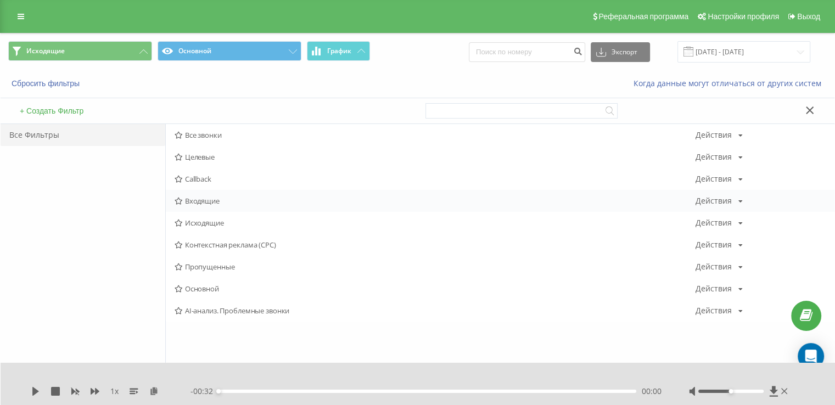
click at [209, 215] on div "Исходящие Действия Редактировать Копировать Удалить По умолчанию Поделиться" at bounding box center [500, 223] width 668 height 22
click at [215, 200] on span "Входящие" at bounding box center [434, 201] width 521 height 8
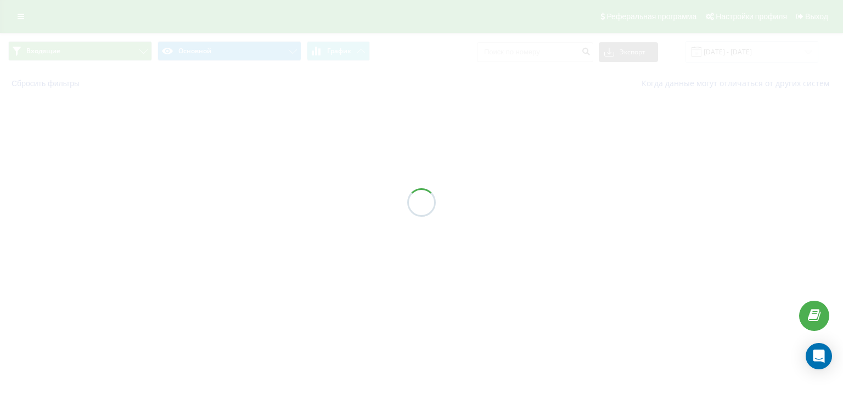
click at [215, 200] on div at bounding box center [421, 202] width 843 height 405
drag, startPoint x: 215, startPoint y: 200, endPoint x: 211, endPoint y: 194, distance: 6.7
click at [213, 197] on div at bounding box center [421, 202] width 843 height 405
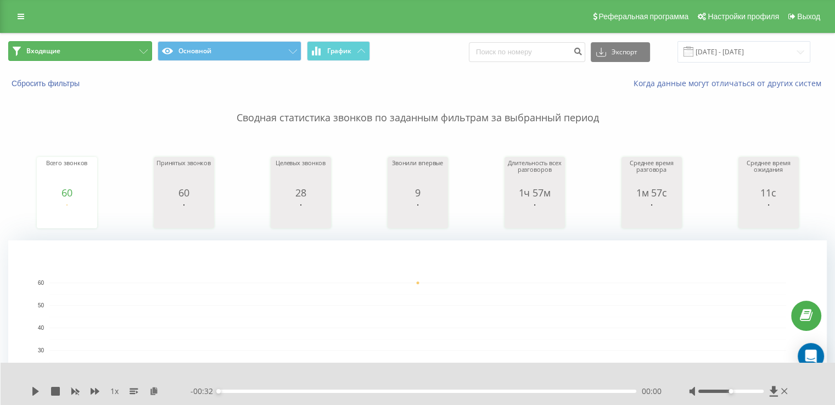
click at [103, 58] on button "Входящие" at bounding box center [80, 51] width 144 height 20
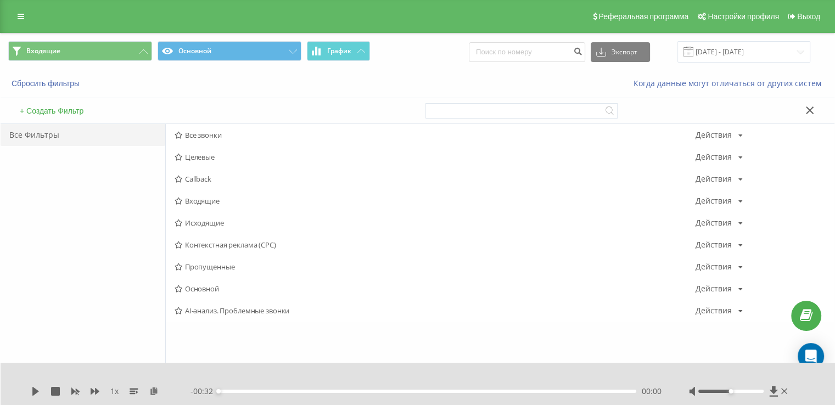
click at [229, 224] on span "Исходящие" at bounding box center [434, 223] width 521 height 8
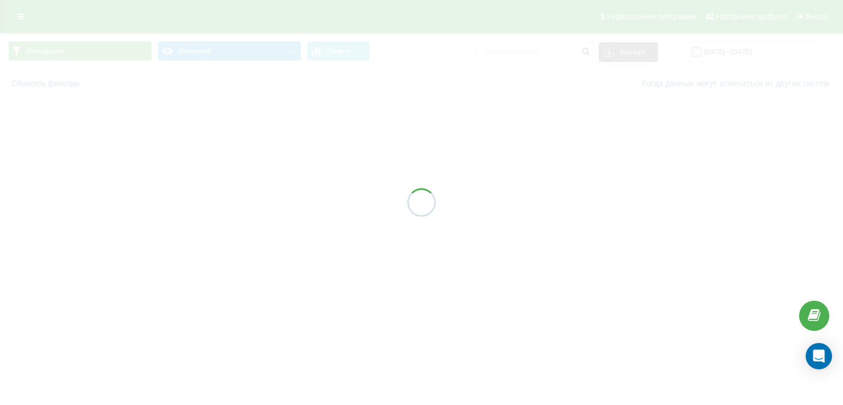
click at [229, 224] on div at bounding box center [421, 202] width 843 height 405
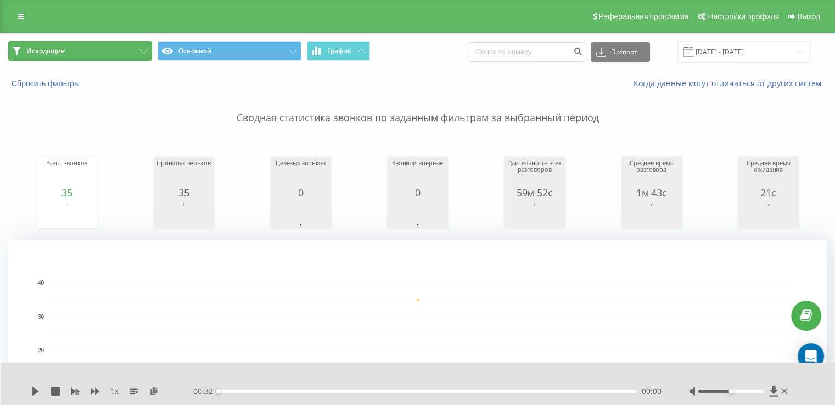
click at [66, 58] on button "Исходящие" at bounding box center [80, 51] width 144 height 20
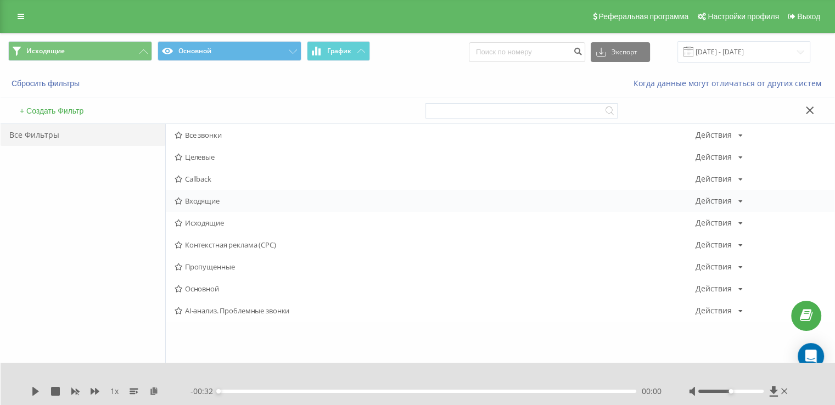
click at [223, 205] on div "Входящие Действия Редактировать Копировать Удалить По умолчанию Поделиться" at bounding box center [500, 201] width 668 height 22
click at [223, 199] on span "Входящие" at bounding box center [434, 201] width 521 height 8
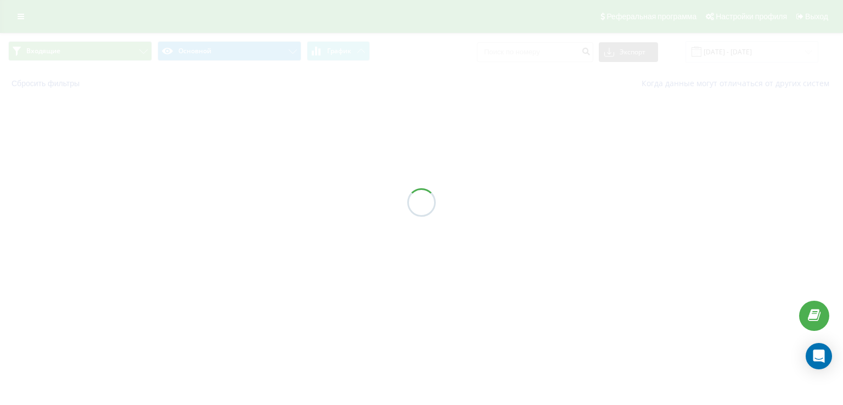
click at [228, 193] on div at bounding box center [421, 202] width 843 height 405
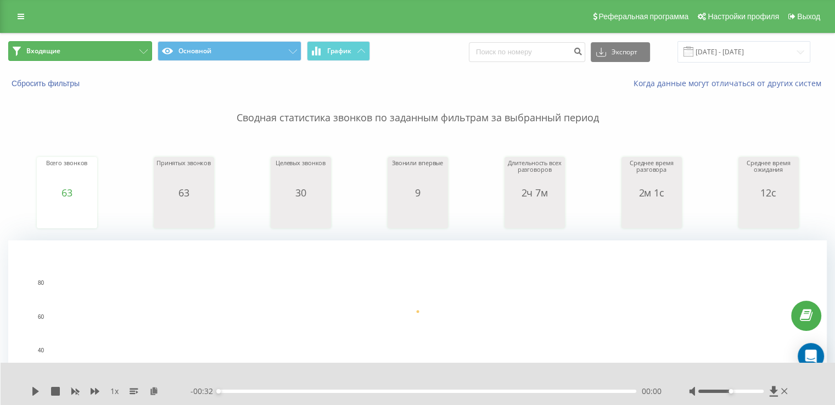
drag, startPoint x: 99, startPoint y: 53, endPoint x: 113, endPoint y: 53, distance: 14.3
click at [99, 50] on button "Входящие" at bounding box center [80, 51] width 144 height 20
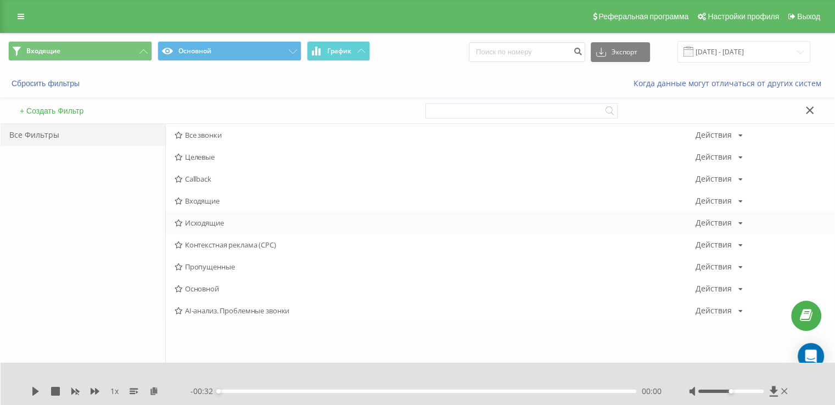
click at [217, 222] on span "Исходящие" at bounding box center [434, 223] width 521 height 8
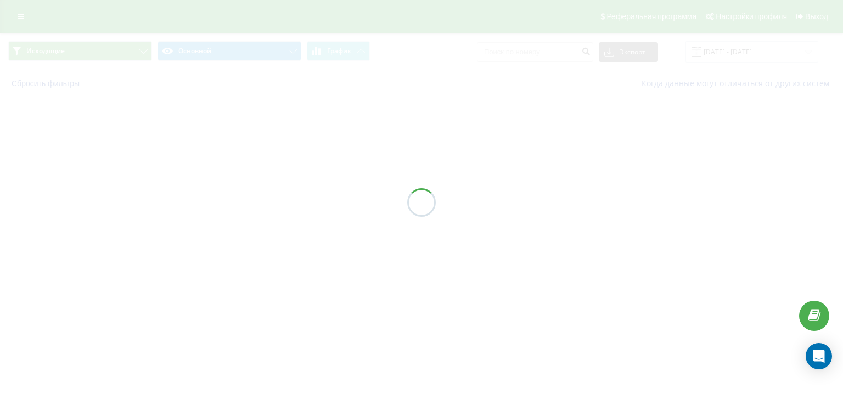
click at [217, 221] on div at bounding box center [421, 202] width 843 height 405
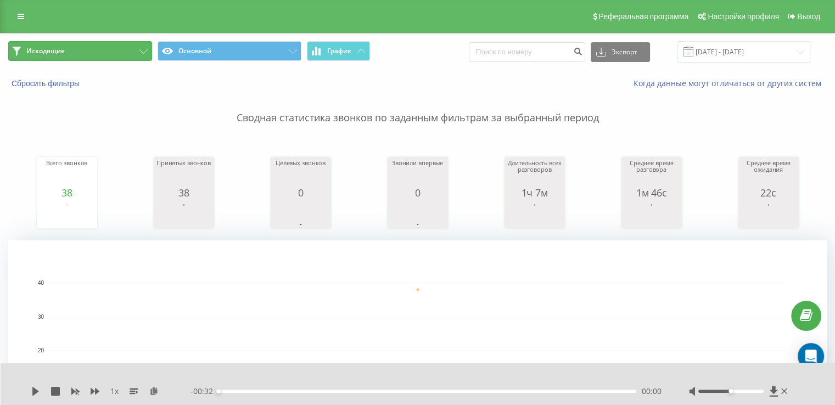
click at [82, 43] on button "Исходящие" at bounding box center [80, 51] width 144 height 20
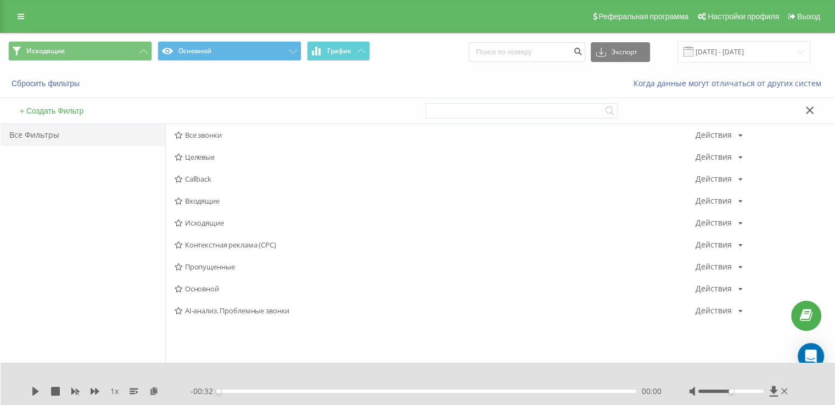
click at [210, 201] on span "Входящие" at bounding box center [434, 201] width 521 height 8
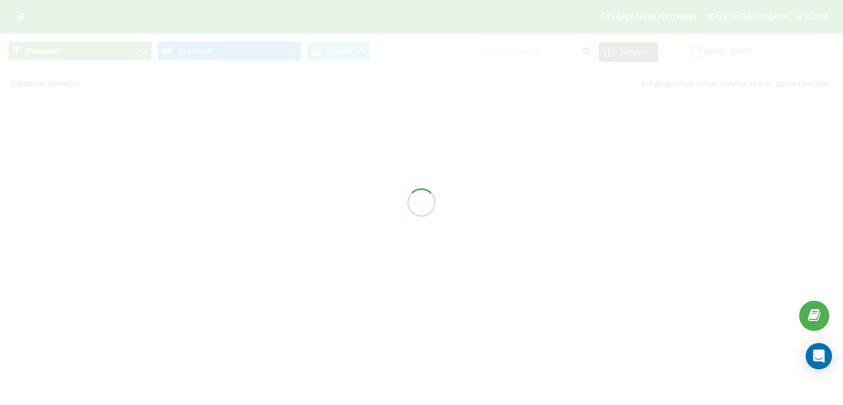
click at [211, 200] on div at bounding box center [421, 202] width 843 height 405
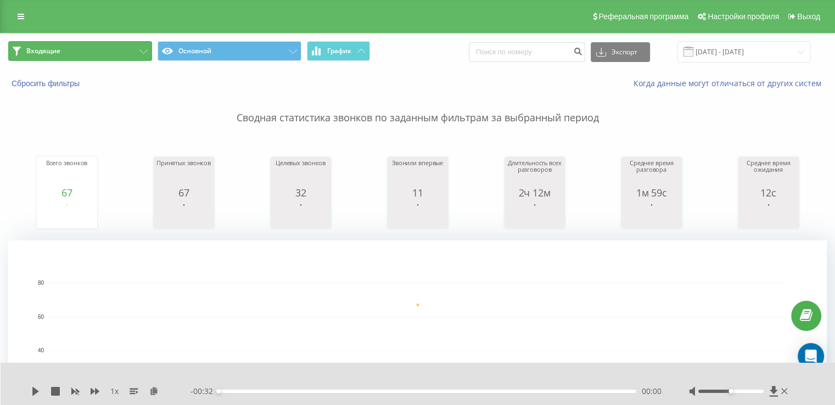
click at [108, 58] on button "Входящие" at bounding box center [80, 51] width 144 height 20
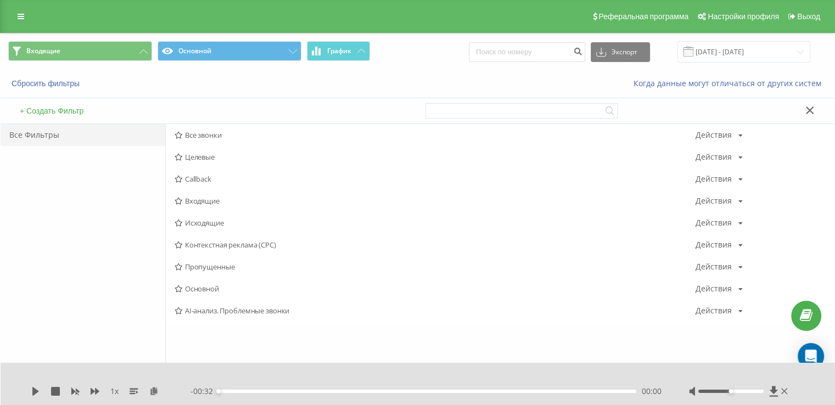
click at [215, 197] on span "Входящие" at bounding box center [434, 201] width 521 height 8
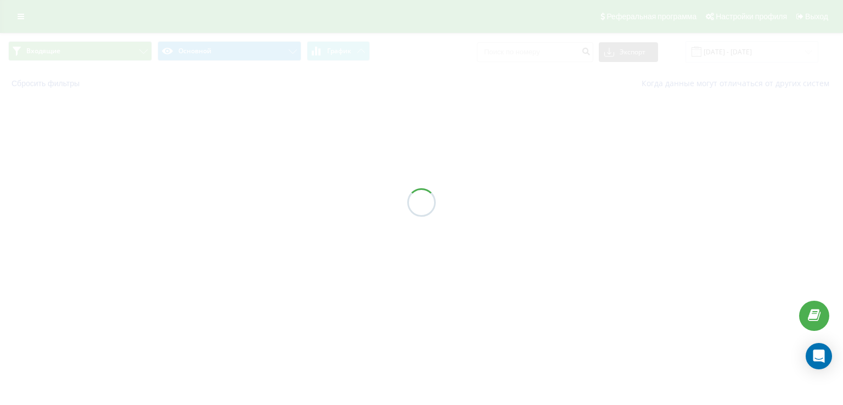
click at [215, 196] on div at bounding box center [421, 202] width 843 height 405
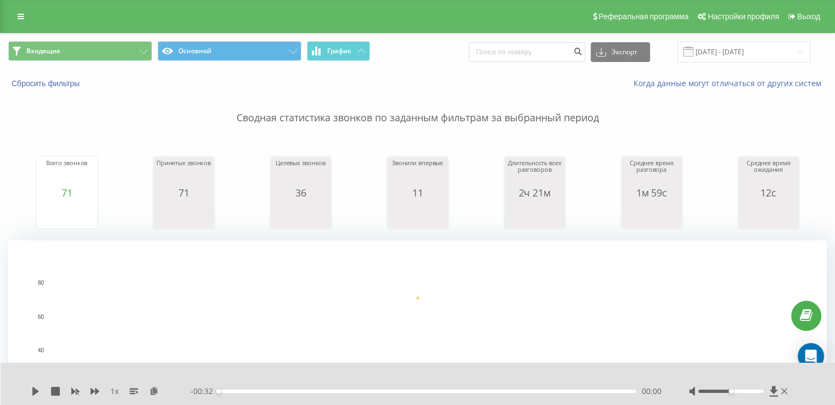
drag, startPoint x: 81, startPoint y: 55, endPoint x: 112, endPoint y: 82, distance: 40.5
click at [83, 55] on button "Входящие" at bounding box center [80, 51] width 144 height 20
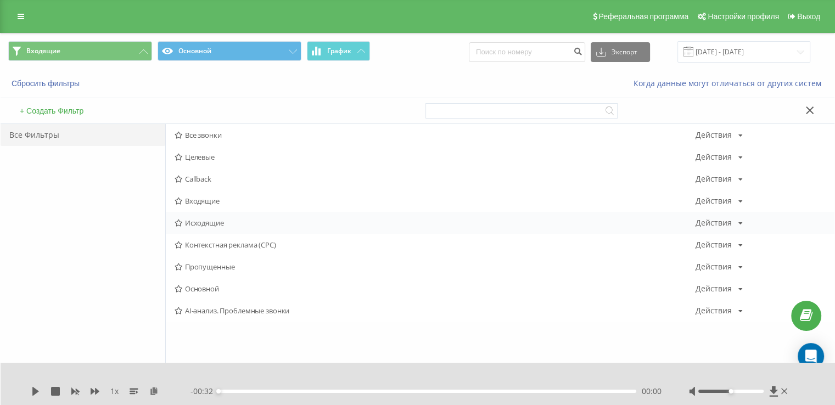
click at [199, 232] on div "Исходящие Действия Редактировать Копировать Удалить По умолчанию Поделиться" at bounding box center [500, 223] width 668 height 22
click at [202, 219] on span "Исходящие" at bounding box center [434, 223] width 521 height 8
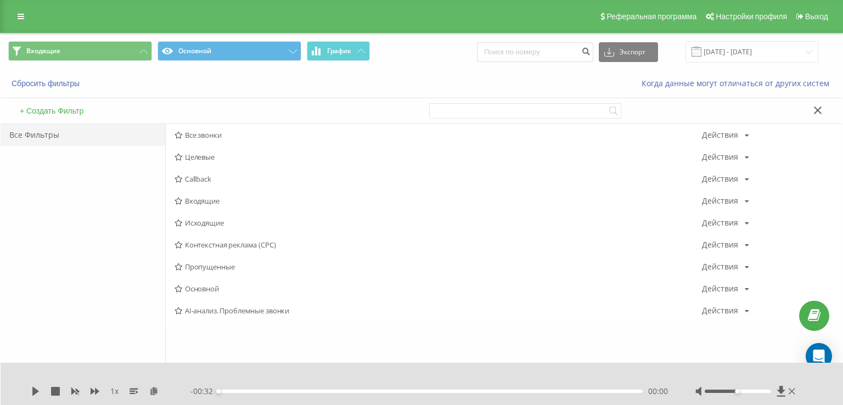
click at [0, 0] on div at bounding box center [0, 0] width 0 height 0
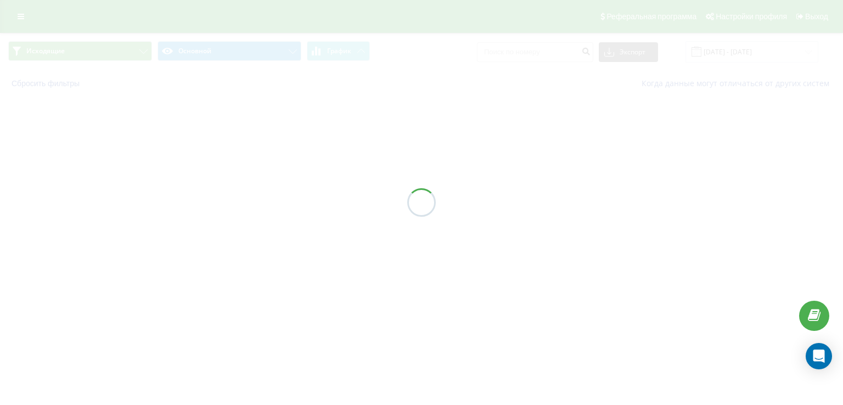
click at [204, 219] on div at bounding box center [421, 202] width 843 height 405
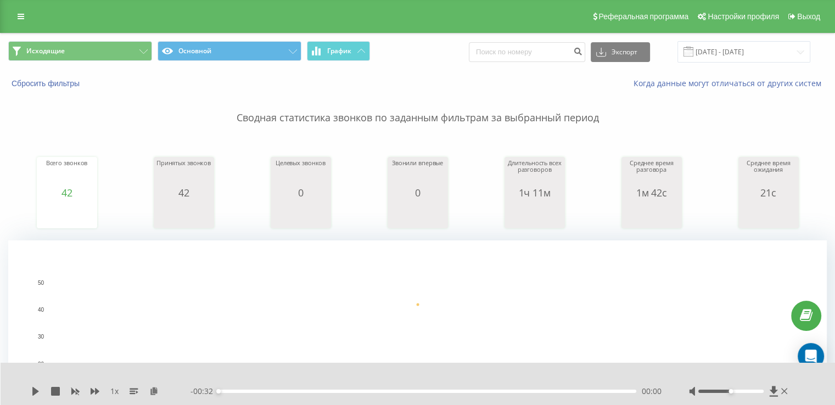
drag, startPoint x: 98, startPoint y: 62, endPoint x: 107, endPoint y: 62, distance: 9.3
click at [98, 62] on span "Исходящие Основной График" at bounding box center [208, 51] width 401 height 21
click at [117, 49] on button "Исходящие" at bounding box center [80, 51] width 144 height 20
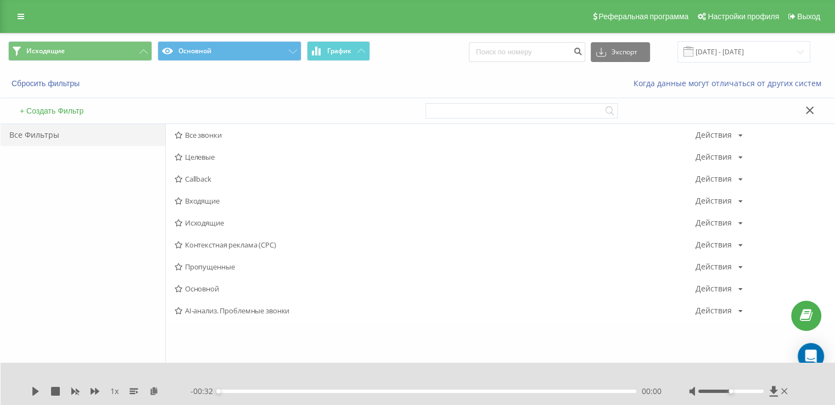
click at [209, 219] on span "Исходящие" at bounding box center [434, 223] width 521 height 8
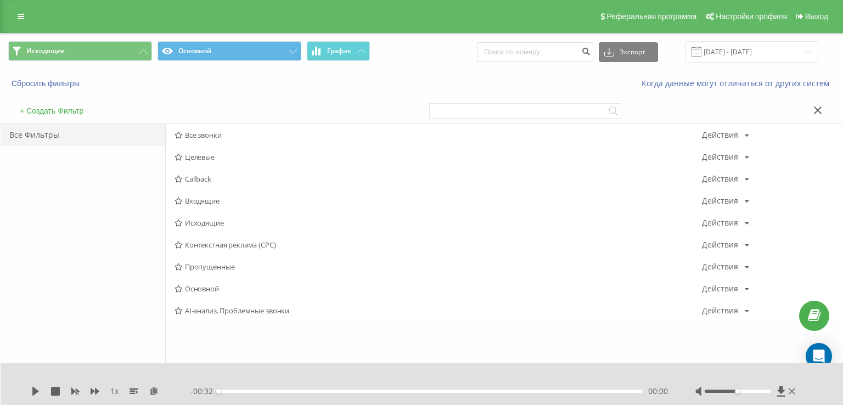
click at [0, 0] on div at bounding box center [0, 0] width 0 height 0
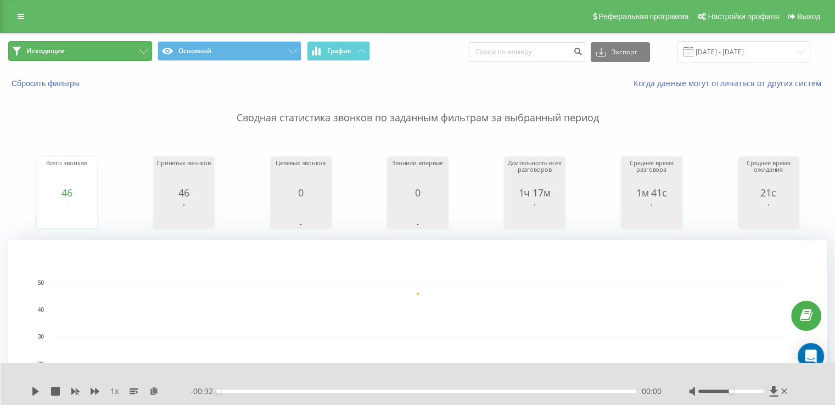
drag, startPoint x: 79, startPoint y: 55, endPoint x: 129, endPoint y: 86, distance: 58.9
click at [80, 55] on button "Исходящие" at bounding box center [80, 51] width 144 height 20
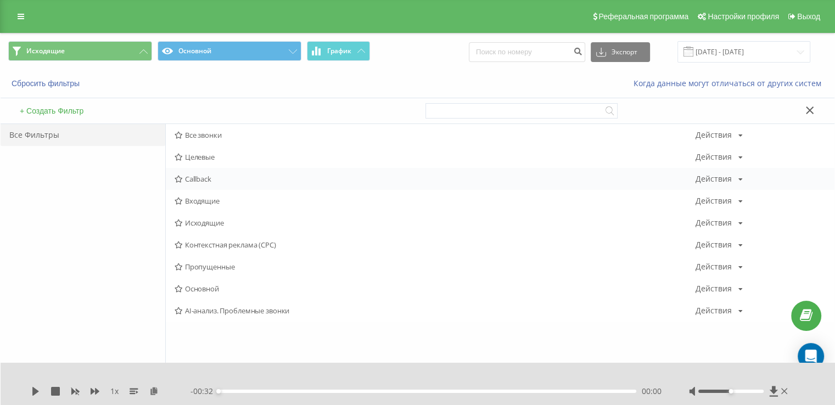
click at [200, 187] on div "Callback Действия Редактировать Копировать Удалить По умолчанию Поделиться" at bounding box center [500, 179] width 668 height 22
click at [206, 198] on span "Входящие" at bounding box center [434, 201] width 521 height 8
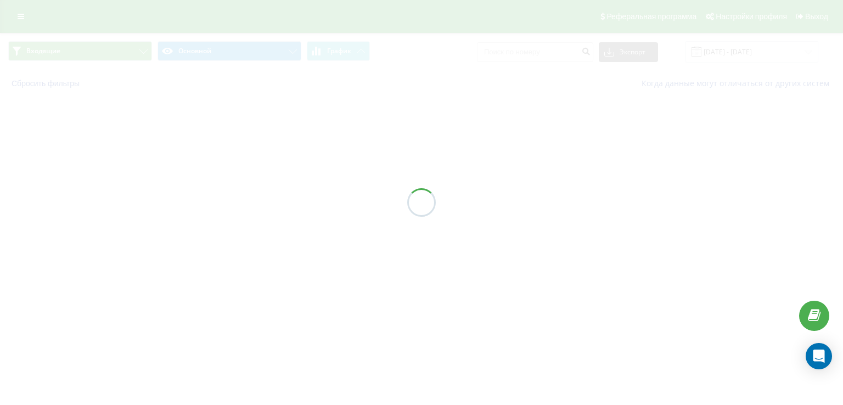
click at [206, 199] on div at bounding box center [421, 202] width 843 height 405
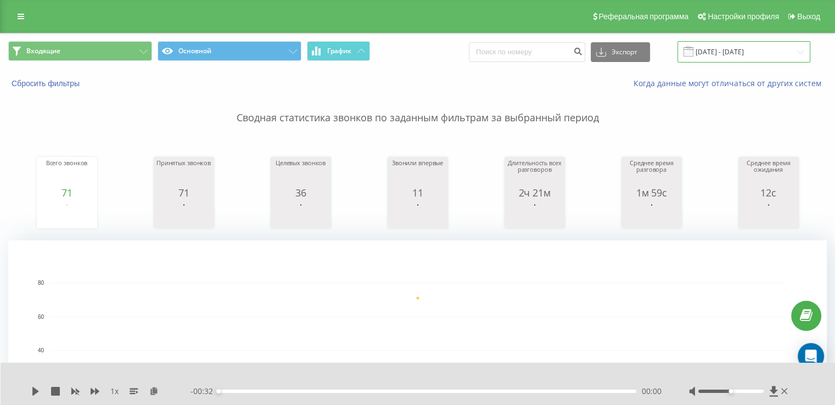
click at [735, 50] on input "[DATE] - [DATE]" at bounding box center [743, 51] width 133 height 21
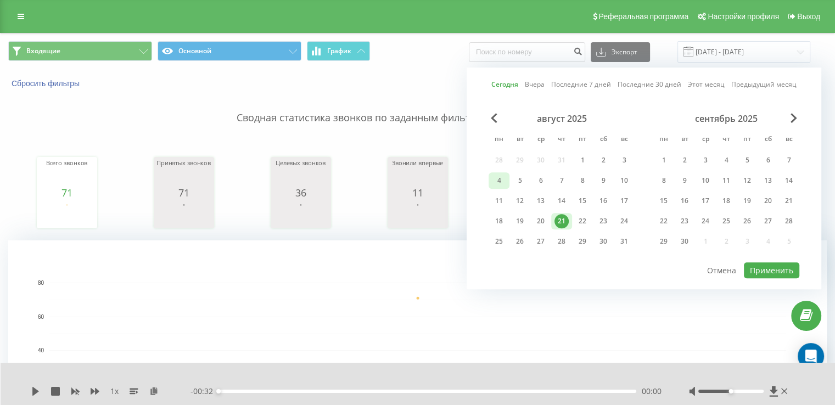
click at [495, 178] on div "4" at bounding box center [499, 180] width 14 height 14
click at [562, 217] on div "21" at bounding box center [561, 221] width 14 height 14
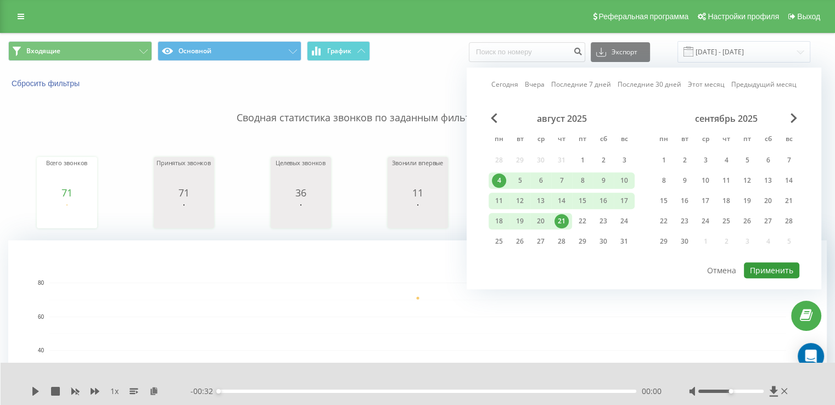
click at [753, 263] on button "Применить" at bounding box center [770, 270] width 55 height 16
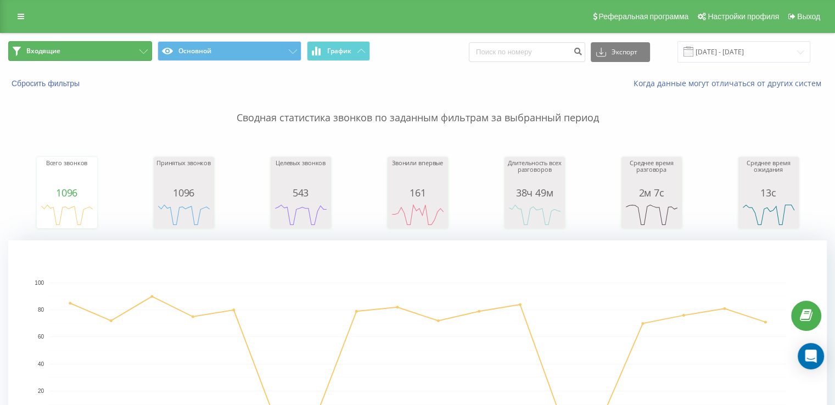
click at [75, 49] on button "Входящие" at bounding box center [80, 51] width 144 height 20
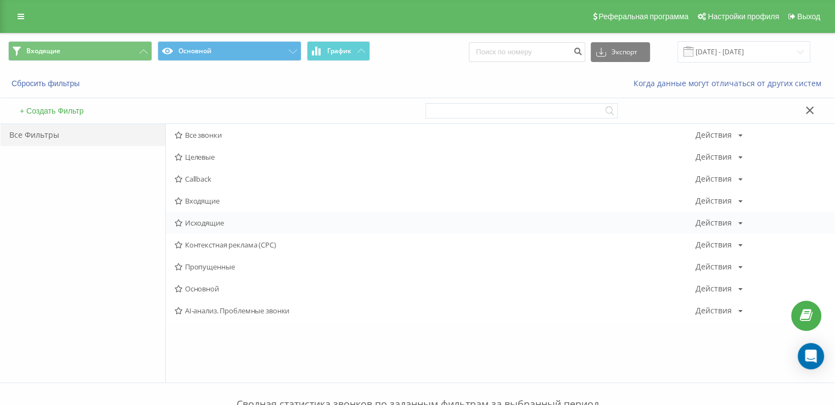
click at [217, 219] on span "Исходящие" at bounding box center [434, 223] width 521 height 8
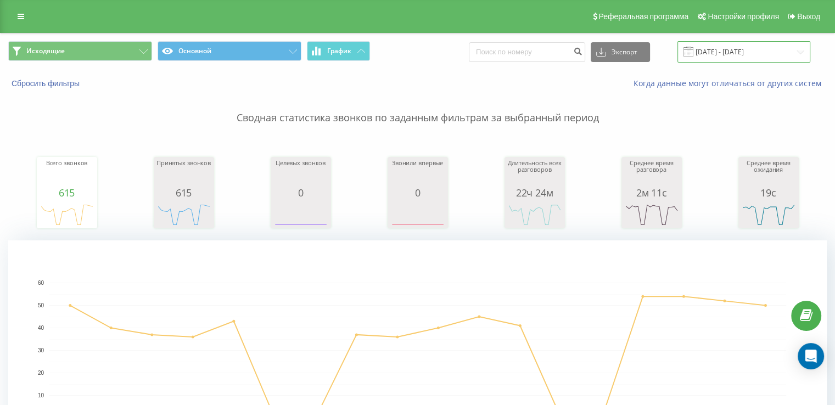
click at [724, 53] on input "[DATE] - [DATE]" at bounding box center [743, 51] width 133 height 21
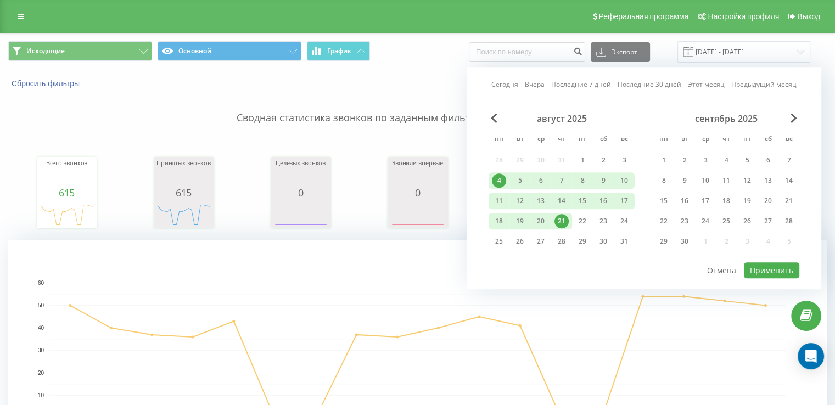
click at [561, 220] on div "21" at bounding box center [561, 221] width 14 height 14
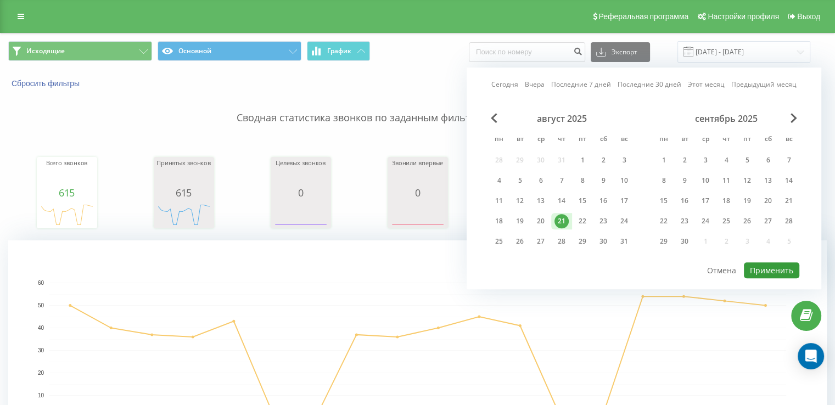
drag, startPoint x: 781, startPoint y: 268, endPoint x: 437, endPoint y: 173, distance: 356.9
click at [780, 268] on button "Применить" at bounding box center [770, 270] width 55 height 16
type input "[DATE] - [DATE]"
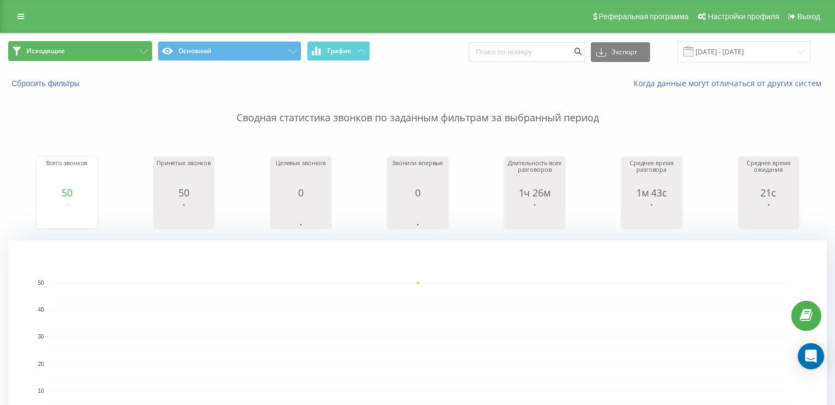
click at [111, 58] on button "Исходящие" at bounding box center [80, 51] width 144 height 20
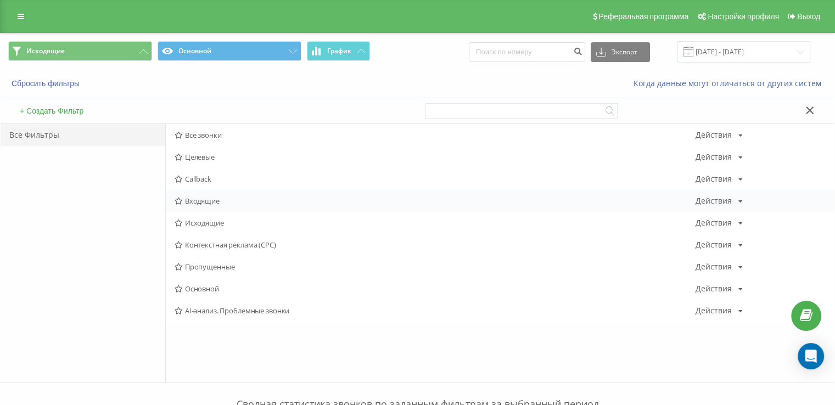
click at [227, 202] on span "Входящие" at bounding box center [434, 201] width 521 height 8
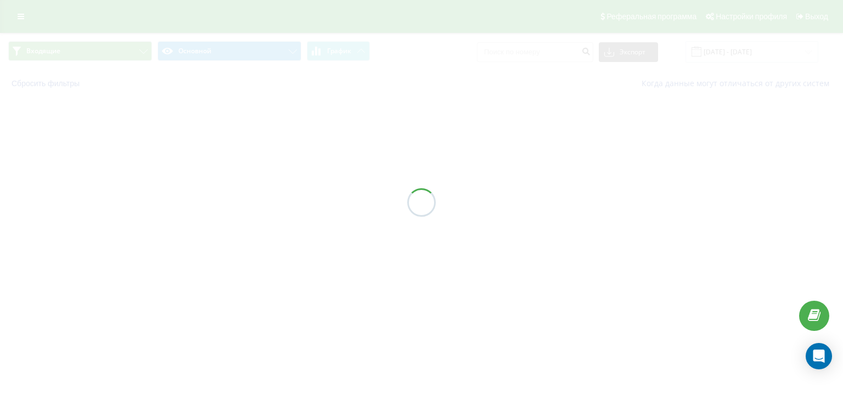
click at [227, 202] on div at bounding box center [421, 202] width 843 height 405
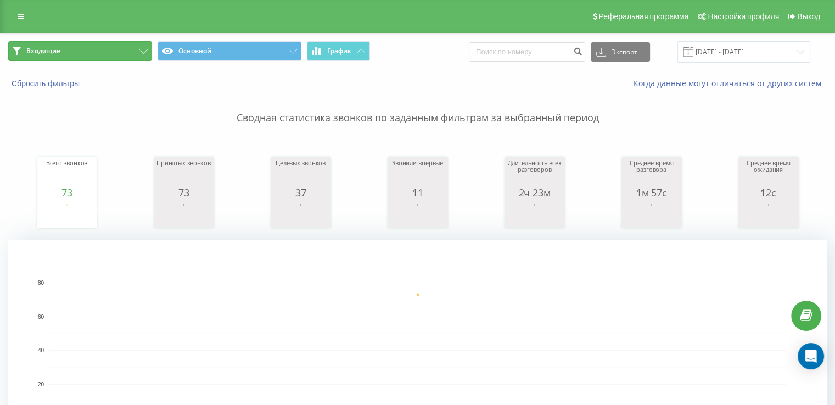
click at [67, 58] on button "Входящие" at bounding box center [80, 51] width 144 height 20
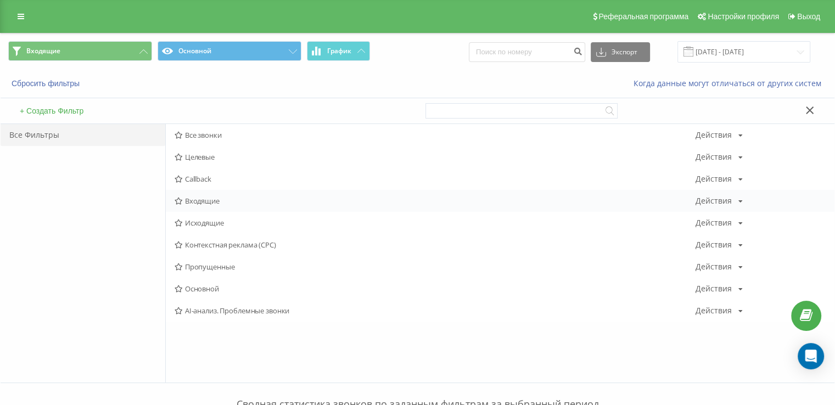
click at [206, 197] on span "Входящие" at bounding box center [434, 201] width 521 height 8
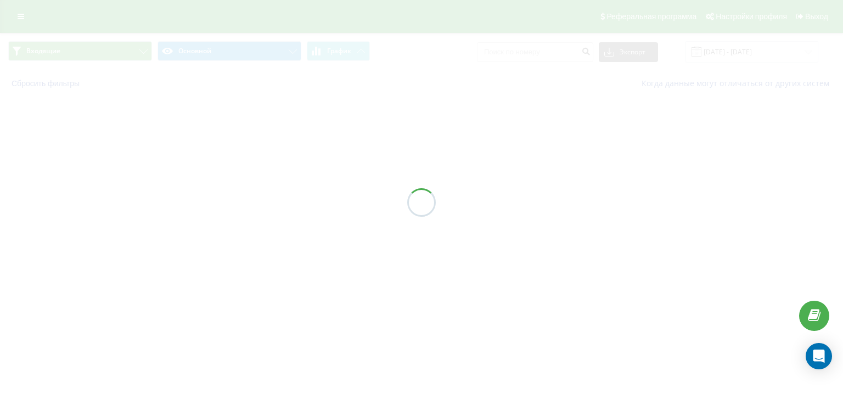
click at [206, 196] on div at bounding box center [421, 202] width 843 height 405
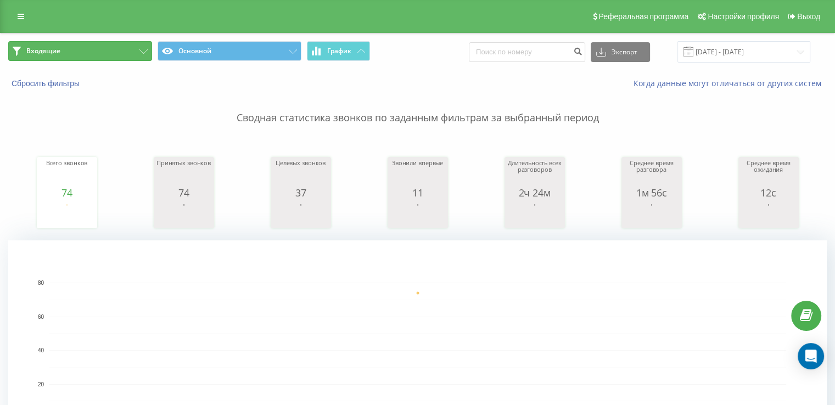
click at [115, 45] on button "Входящие" at bounding box center [80, 51] width 144 height 20
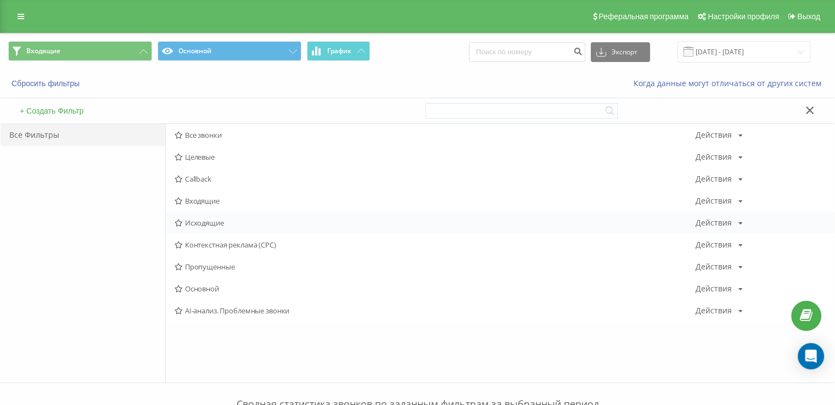
click at [224, 220] on span "Исходящие" at bounding box center [434, 223] width 521 height 8
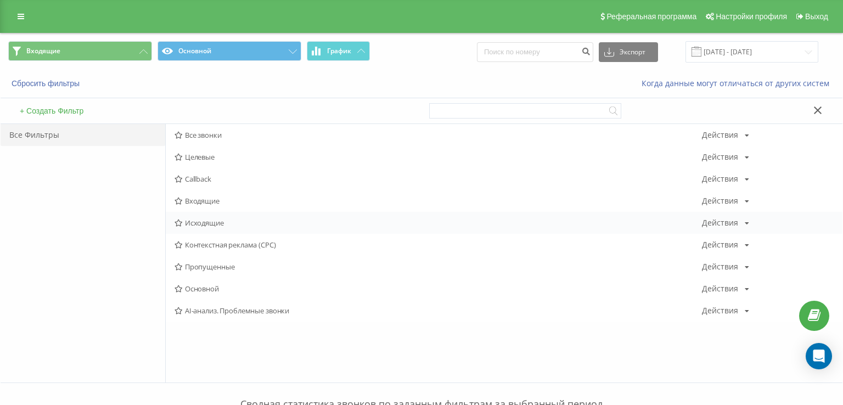
click at [0, 0] on div at bounding box center [0, 0] width 0 height 0
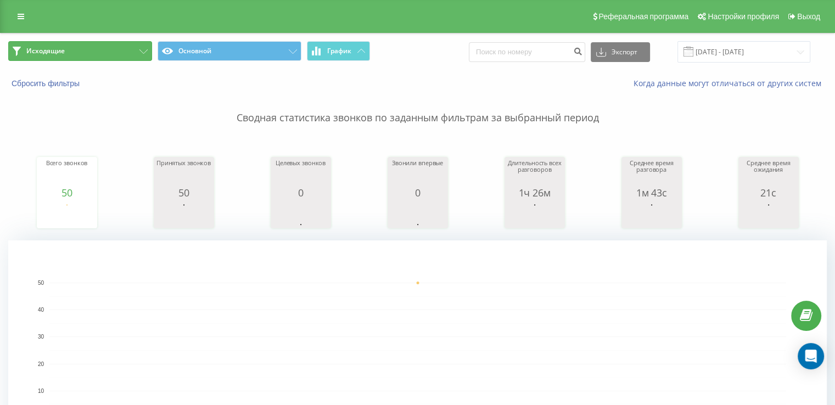
click at [91, 47] on button "Исходящие" at bounding box center [80, 51] width 144 height 20
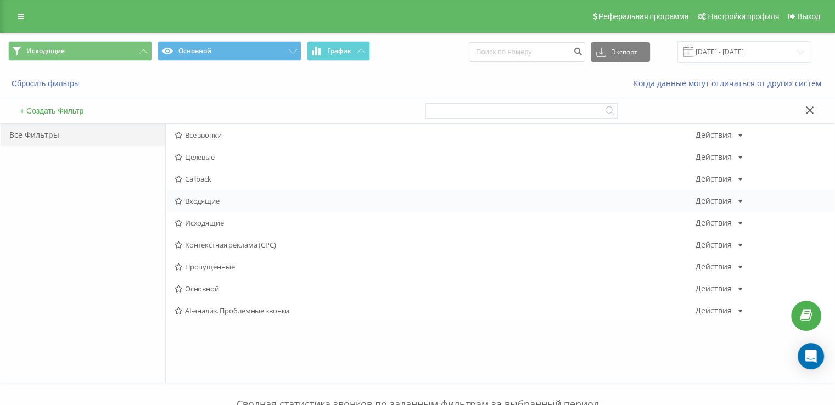
click at [216, 201] on span "Входящие" at bounding box center [434, 201] width 521 height 8
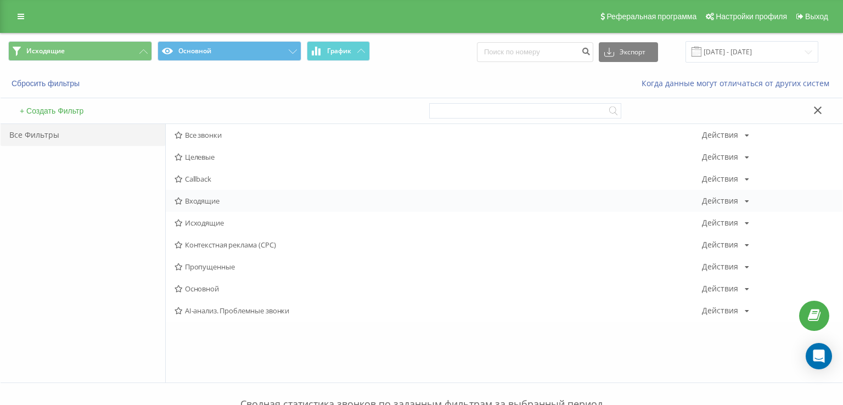
click at [0, 0] on div at bounding box center [0, 0] width 0 height 0
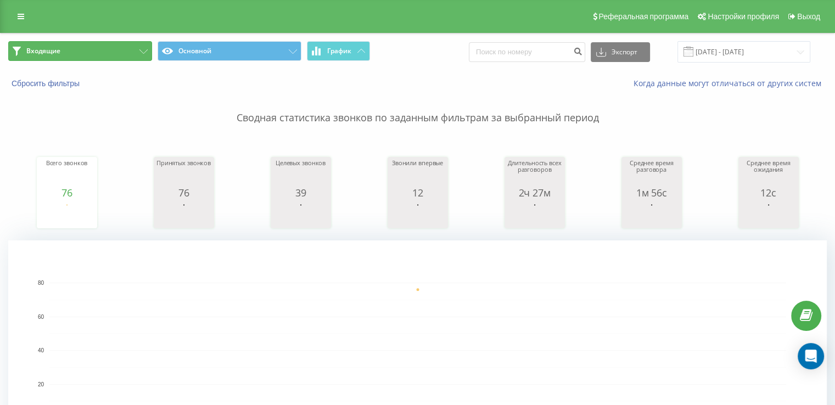
click at [77, 44] on button "Входящие" at bounding box center [80, 51] width 144 height 20
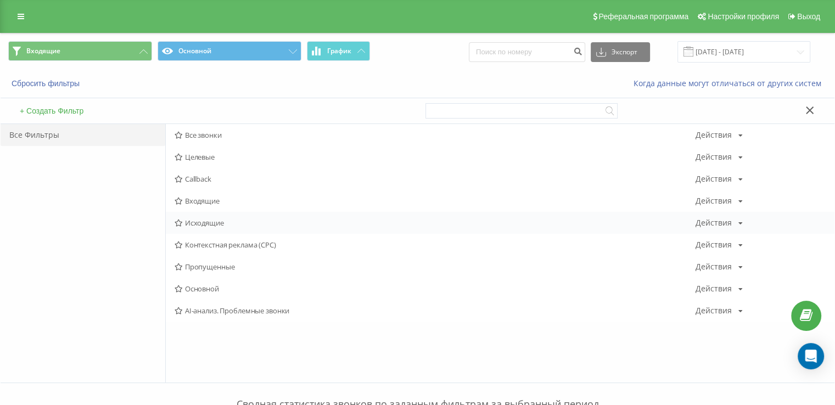
click at [204, 227] on div "Исходящие Действия Редактировать Копировать Удалить По умолчанию Поделиться" at bounding box center [500, 223] width 668 height 22
click at [209, 216] on div "Исходящие Действия Редактировать Копировать Удалить По умолчанию Поделиться" at bounding box center [500, 223] width 668 height 22
click at [209, 220] on div "Исходящие Действия Редактировать Копировать Удалить По умолчанию Поделиться" at bounding box center [500, 223] width 668 height 22
click at [209, 222] on span "Исходящие" at bounding box center [434, 223] width 521 height 8
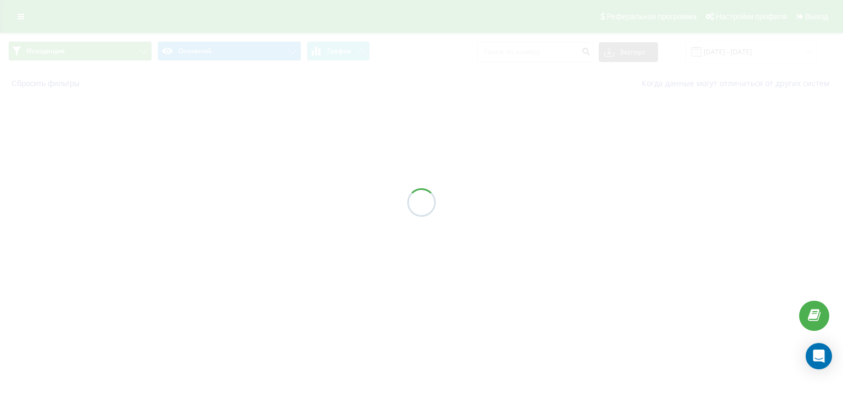
click at [209, 223] on div at bounding box center [421, 202] width 843 height 405
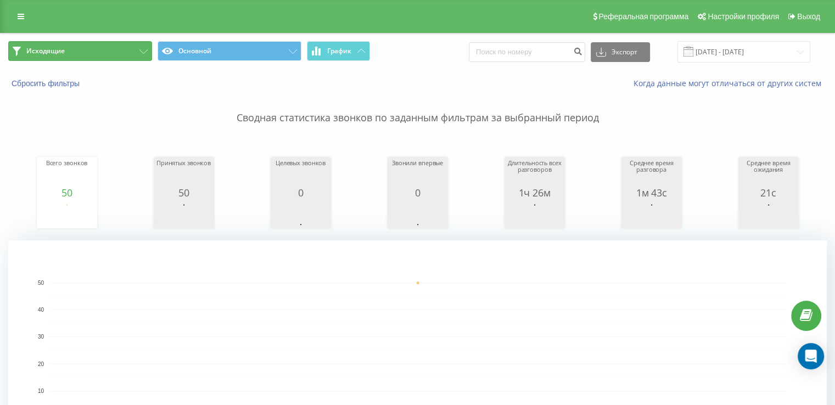
click at [101, 45] on button "Исходящие" at bounding box center [80, 51] width 144 height 20
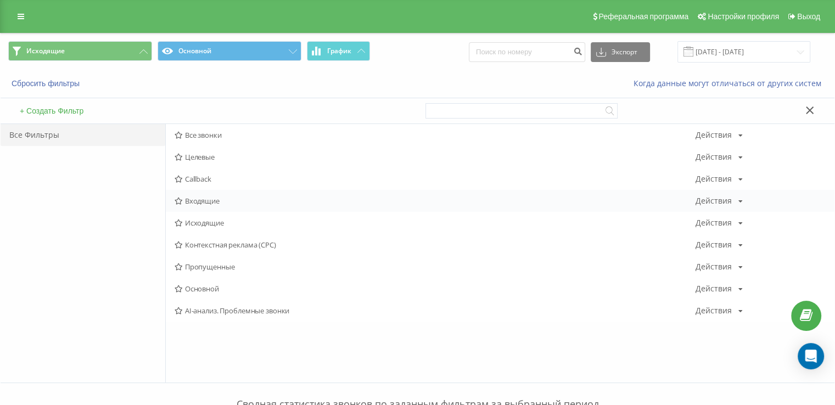
click at [232, 193] on div "Входящие Действия Редактировать Копировать Удалить По умолчанию Поделиться" at bounding box center [500, 201] width 668 height 22
click at [230, 200] on span "Входящие" at bounding box center [434, 201] width 521 height 8
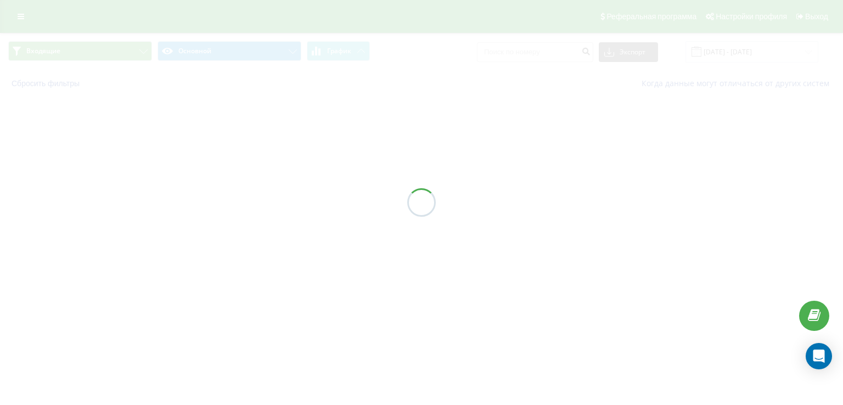
click at [229, 202] on div at bounding box center [421, 202] width 843 height 405
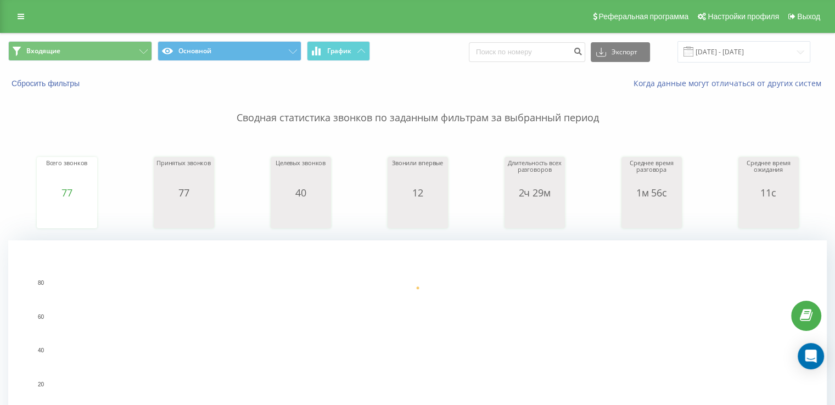
click at [46, 38] on div "Входящие Основной График Экспорт .csv .xls .xlsx [DATE] - [DATE]" at bounding box center [417, 51] width 833 height 37
click at [47, 41] on button "Входящие" at bounding box center [80, 51] width 144 height 20
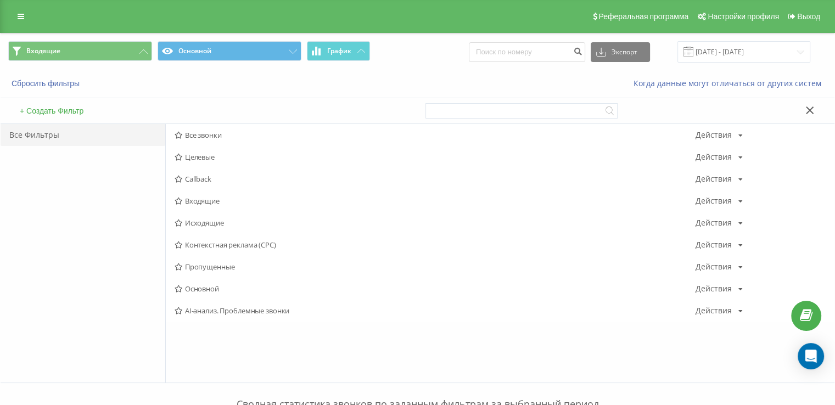
click at [217, 200] on span "Входящие" at bounding box center [434, 201] width 521 height 8
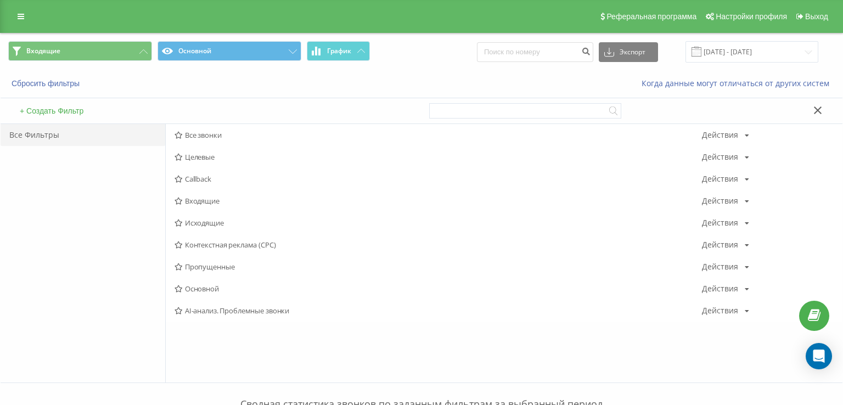
click at [0, 0] on div at bounding box center [0, 0] width 0 height 0
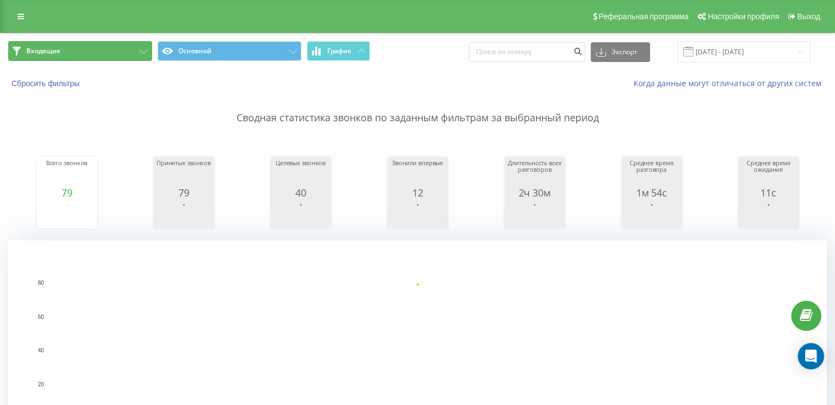
click at [97, 47] on button "Входящие" at bounding box center [80, 51] width 144 height 20
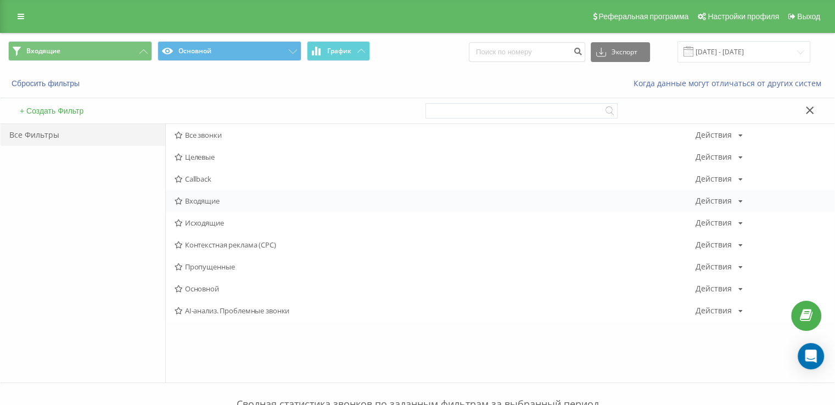
click at [206, 193] on div "Входящие Действия Редактировать Копировать Удалить По умолчанию Поделиться" at bounding box center [500, 201] width 668 height 22
click at [227, 199] on span "Входящие" at bounding box center [434, 201] width 521 height 8
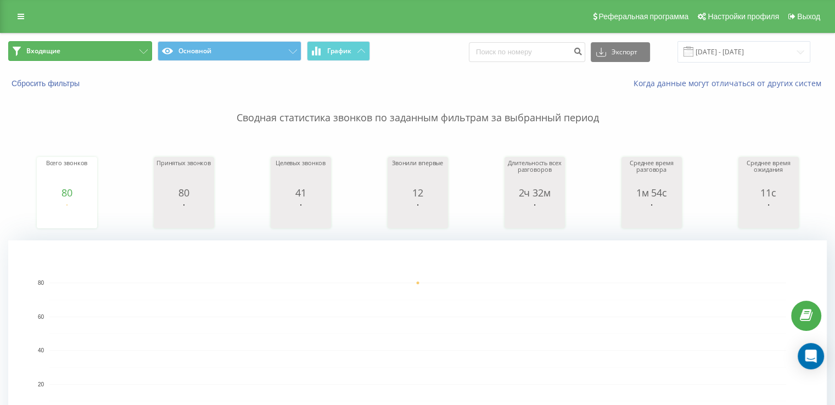
click at [91, 49] on button "Входящие" at bounding box center [80, 51] width 144 height 20
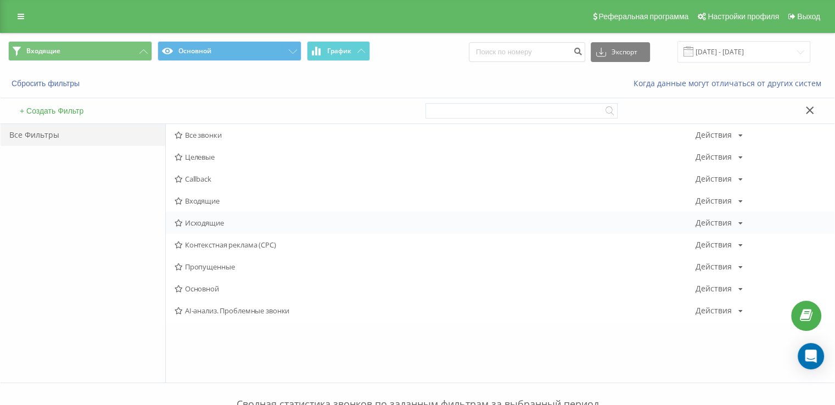
click at [224, 212] on div "Исходящие Действия Редактировать Копировать Удалить По умолчанию Поделиться" at bounding box center [500, 223] width 668 height 22
click at [223, 215] on div "Исходящие Действия Редактировать Копировать Удалить По умолчанию Поделиться" at bounding box center [500, 223] width 668 height 22
click at [223, 216] on div "Исходящие Действия Редактировать Копировать Удалить По умолчанию Поделиться" at bounding box center [500, 223] width 668 height 22
click at [223, 220] on span "Исходящие" at bounding box center [434, 223] width 521 height 8
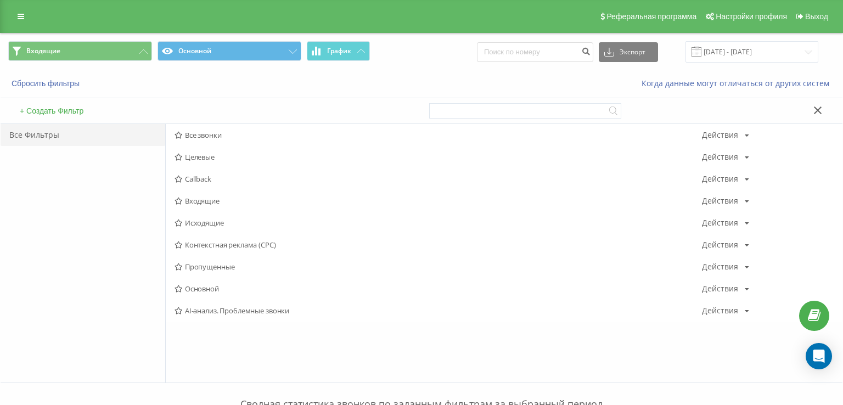
click at [0, 0] on div at bounding box center [0, 0] width 0 height 0
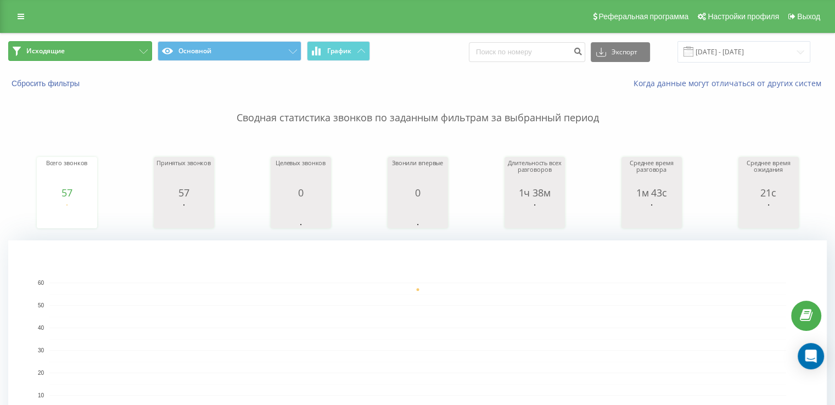
click at [80, 51] on button "Исходящие" at bounding box center [80, 51] width 144 height 20
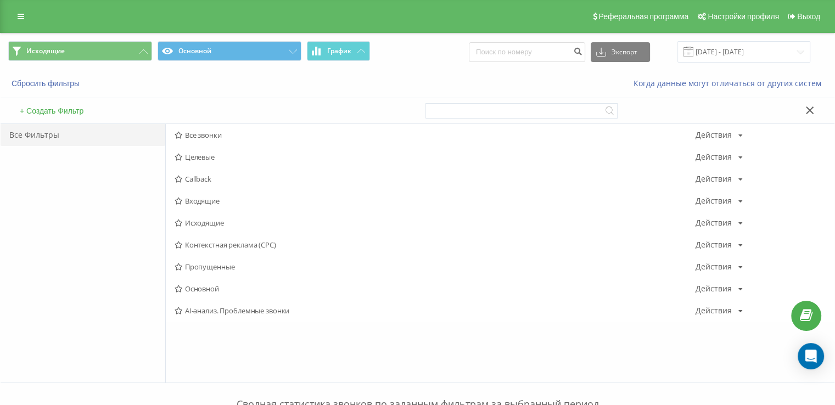
click at [195, 223] on span "Исходящие" at bounding box center [434, 223] width 521 height 8
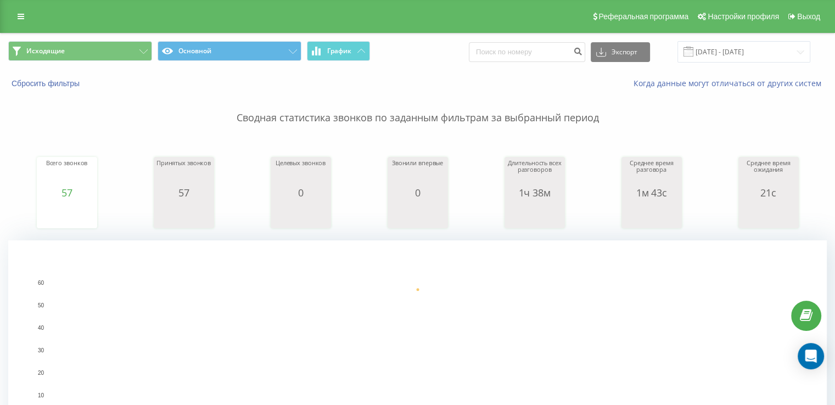
drag, startPoint x: 0, startPoint y: 188, endPoint x: 3, endPoint y: 173, distance: 15.2
click at [87, 44] on button "Исходящие" at bounding box center [80, 51] width 144 height 20
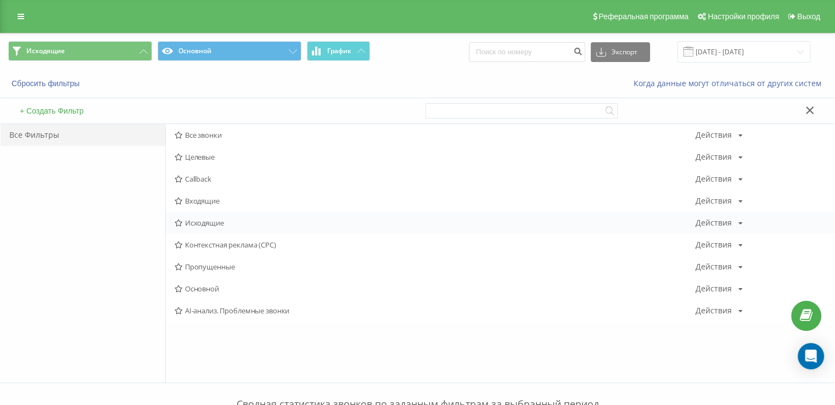
click at [209, 216] on div "Исходящие Действия Редактировать Копировать Удалить По умолчанию Поделиться" at bounding box center [500, 223] width 668 height 22
click at [211, 219] on span "Исходящие" at bounding box center [434, 223] width 521 height 8
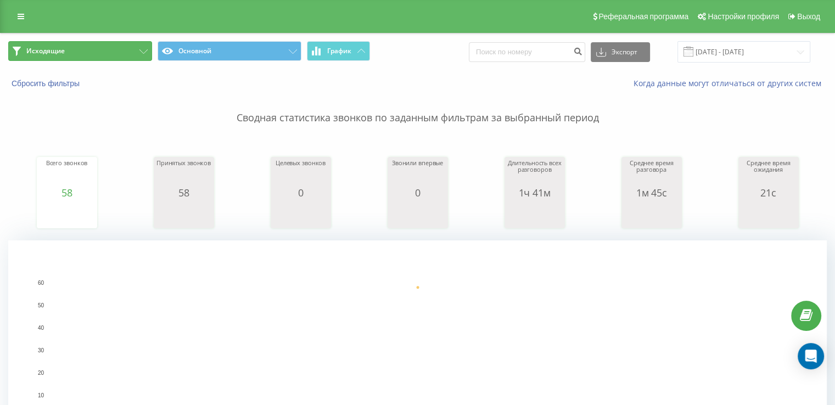
drag, startPoint x: 64, startPoint y: 51, endPoint x: 72, endPoint y: 57, distance: 10.2
click at [64, 51] on span "Исходящие" at bounding box center [45, 51] width 38 height 9
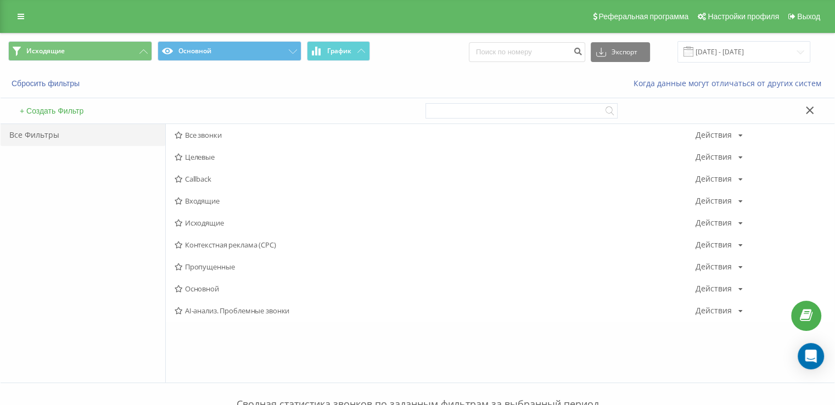
click at [204, 222] on span "Исходящие" at bounding box center [434, 223] width 521 height 8
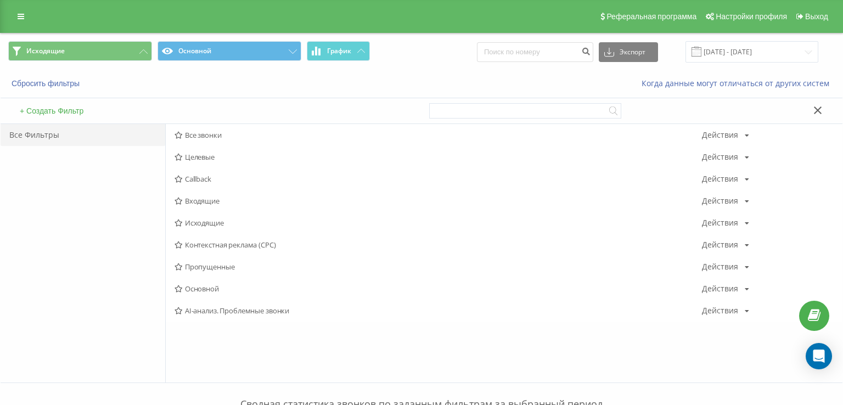
click at [0, 0] on div at bounding box center [0, 0] width 0 height 0
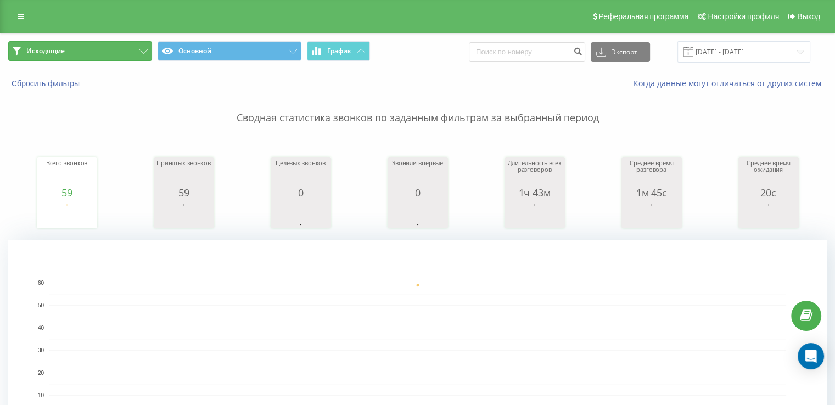
click at [105, 50] on button "Исходящие" at bounding box center [80, 51] width 144 height 20
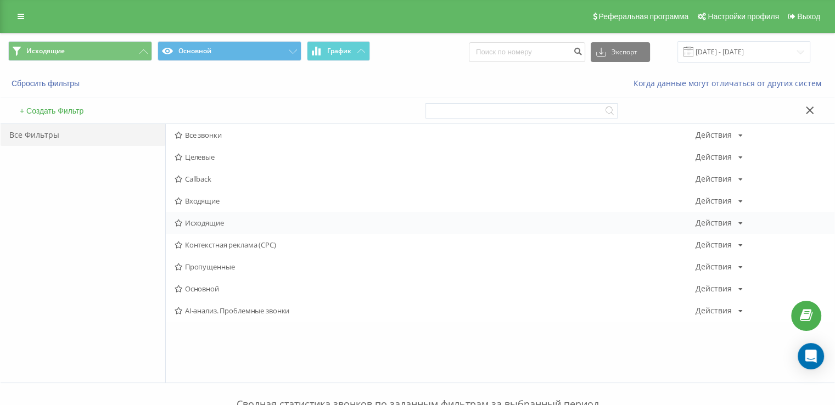
click at [213, 219] on span "Исходящие" at bounding box center [434, 223] width 521 height 8
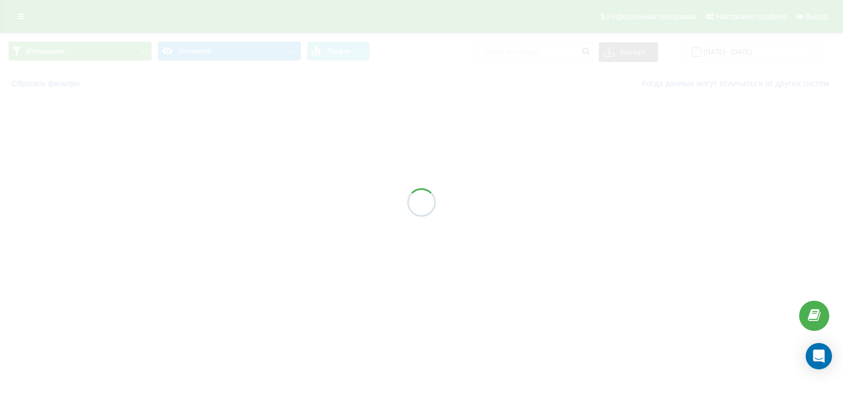
click at [213, 219] on div at bounding box center [421, 202] width 843 height 405
